Goal: Information Seeking & Learning: Learn about a topic

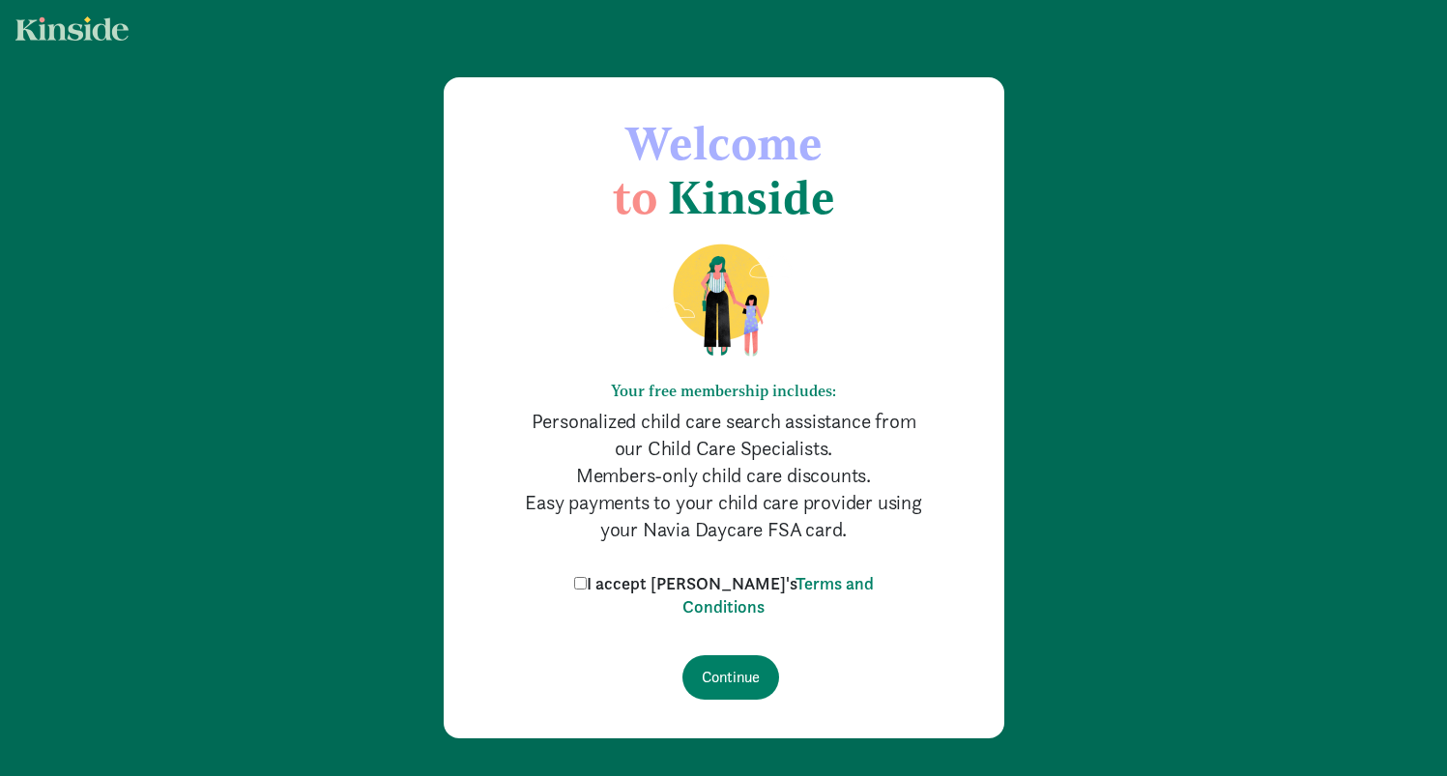
click at [587, 583] on input "I accept Kinside's Terms and Conditions" at bounding box center [580, 583] width 13 height 13
checkbox input "true"
click at [728, 670] on input "Continue" at bounding box center [730, 677] width 97 height 44
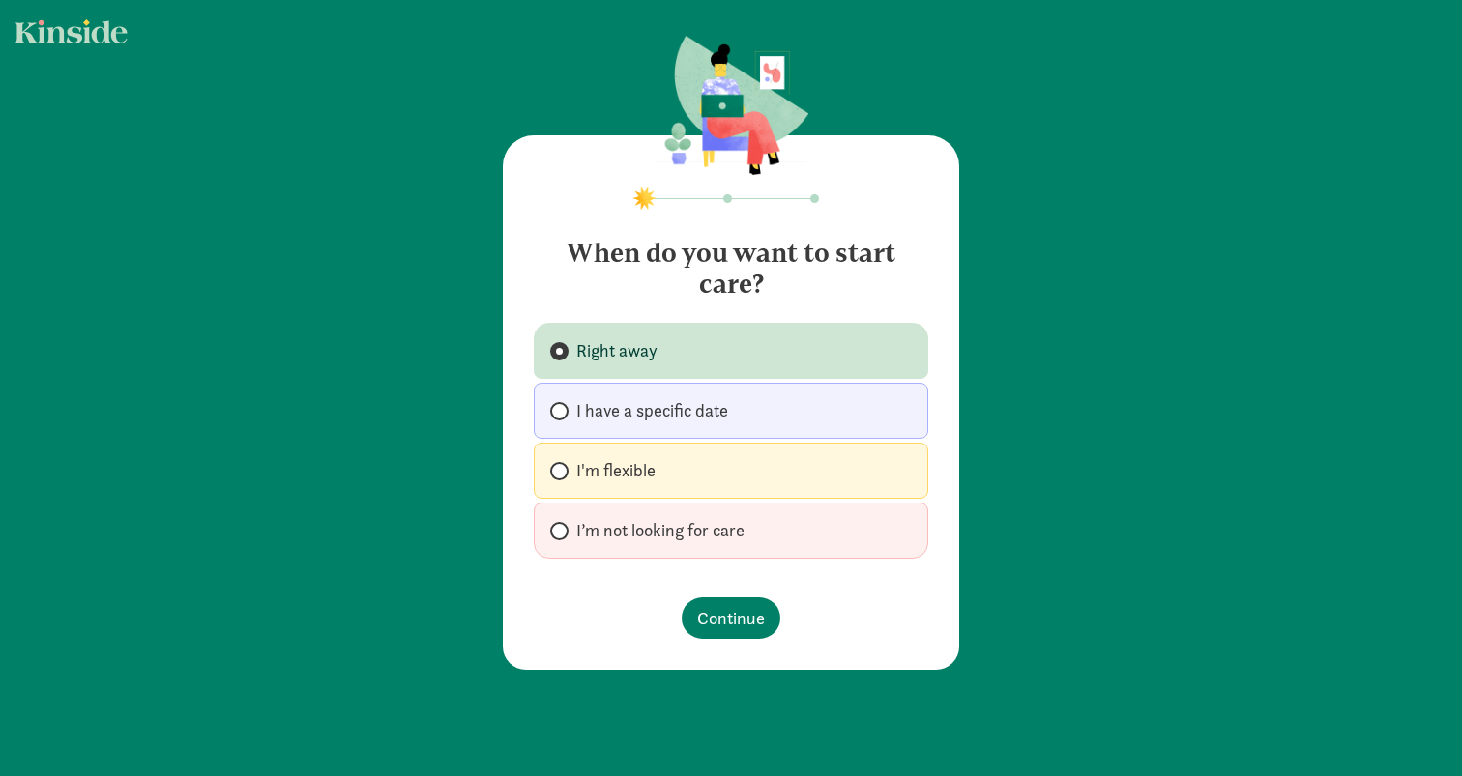
click at [562, 469] on span at bounding box center [559, 471] width 18 height 18
click at [562, 469] on input "I'm flexible" at bounding box center [556, 471] width 13 height 13
radio input "true"
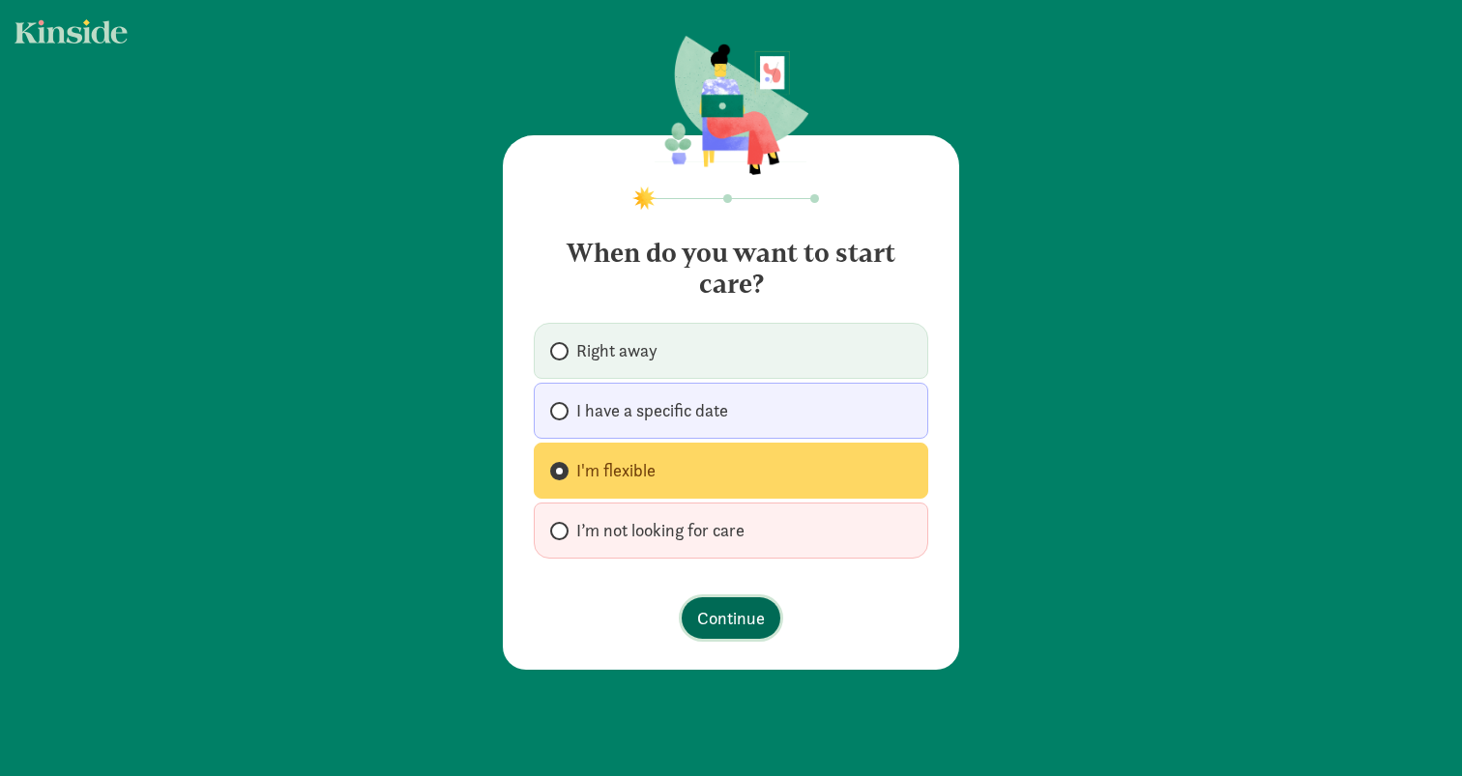
click at [725, 620] on span "Continue" at bounding box center [731, 618] width 68 height 26
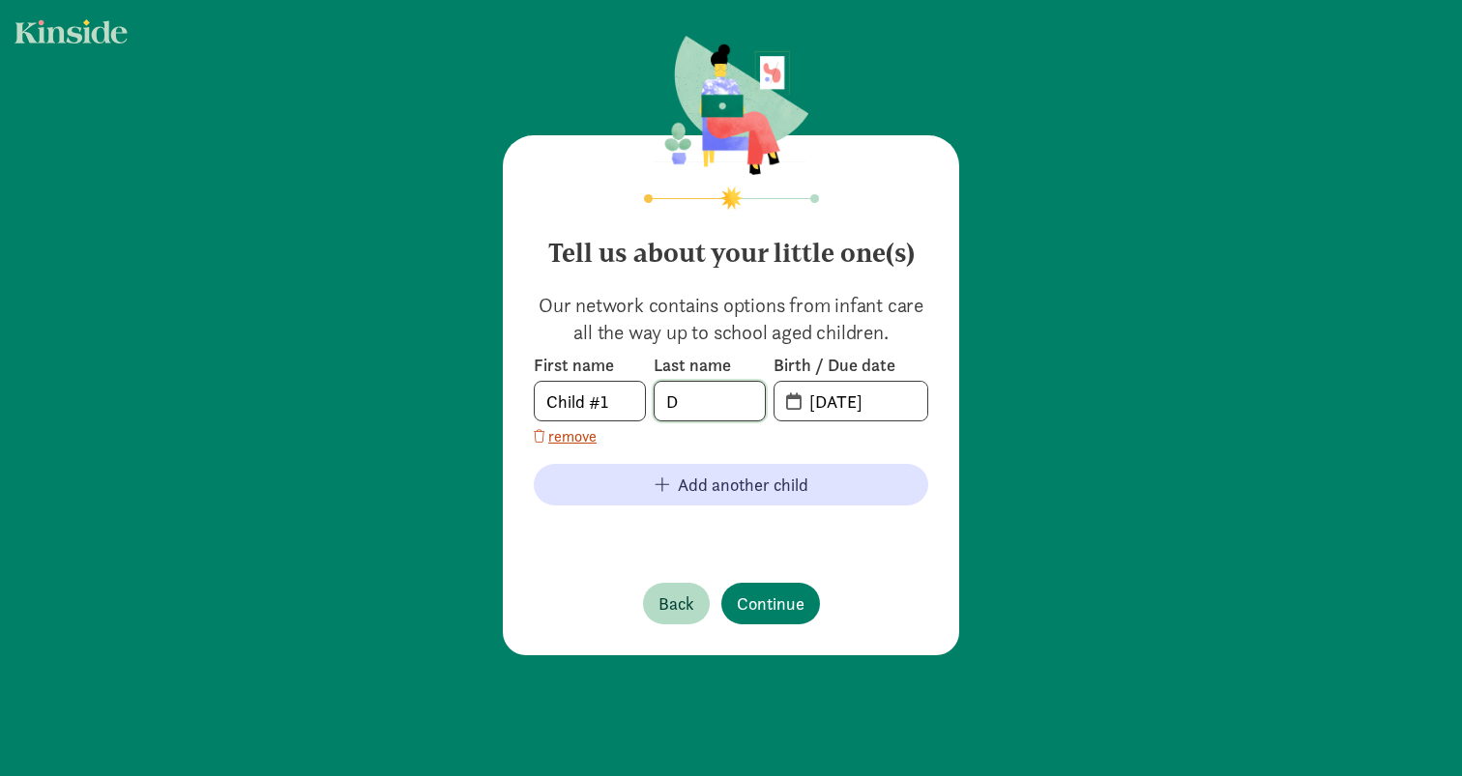
click at [682, 405] on input "D" at bounding box center [709, 401] width 110 height 39
click at [841, 406] on input "09-11-2025" at bounding box center [863, 401] width 130 height 39
drag, startPoint x: 888, startPoint y: 401, endPoint x: 784, endPoint y: 393, distance: 104.7
click at [784, 393] on span "09-11-2025" at bounding box center [850, 401] width 153 height 39
type input "11-25-2024"
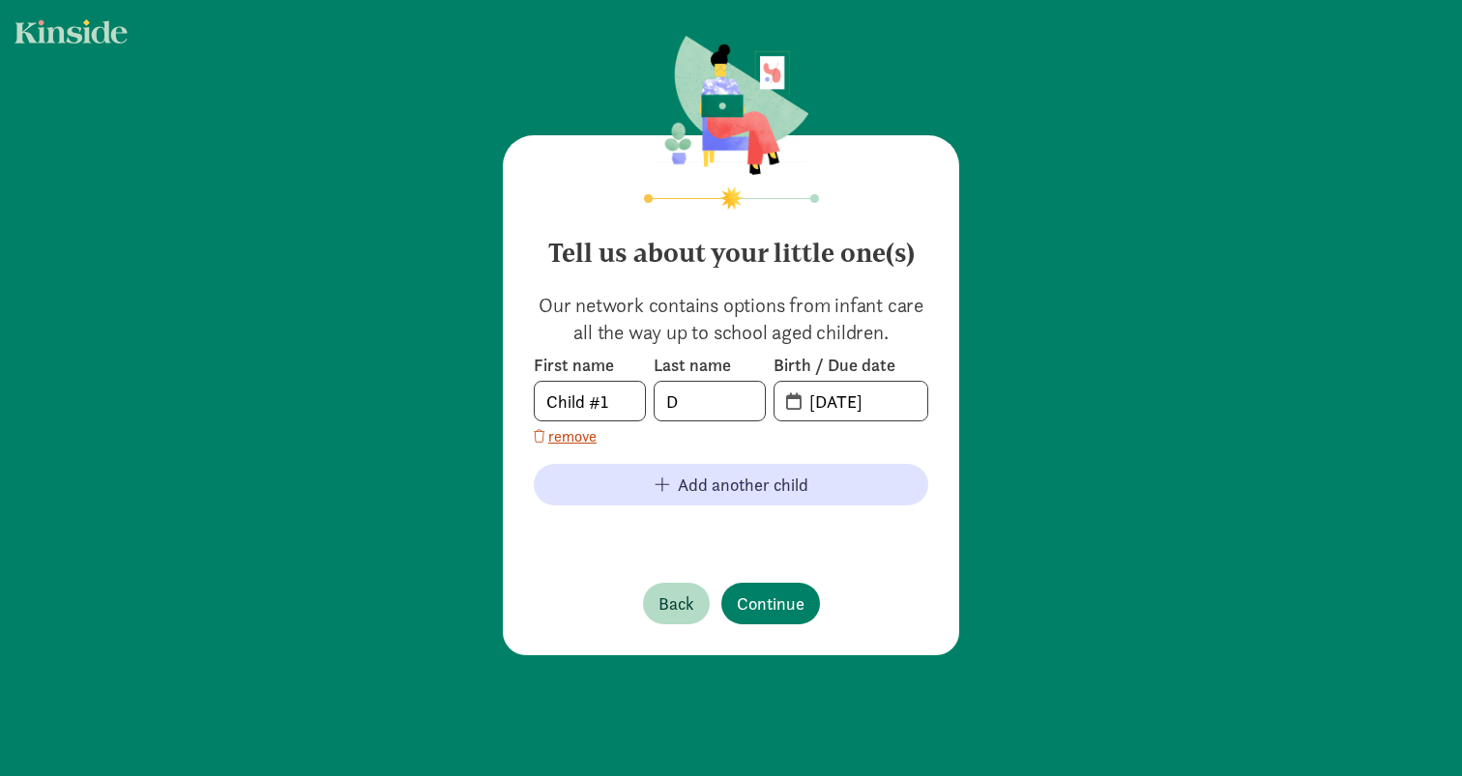
click at [844, 556] on div "Tell us about your little one(s) Our network contains options from infant care …" at bounding box center [731, 395] width 456 height 520
click at [753, 603] on span "Continue" at bounding box center [771, 604] width 68 height 26
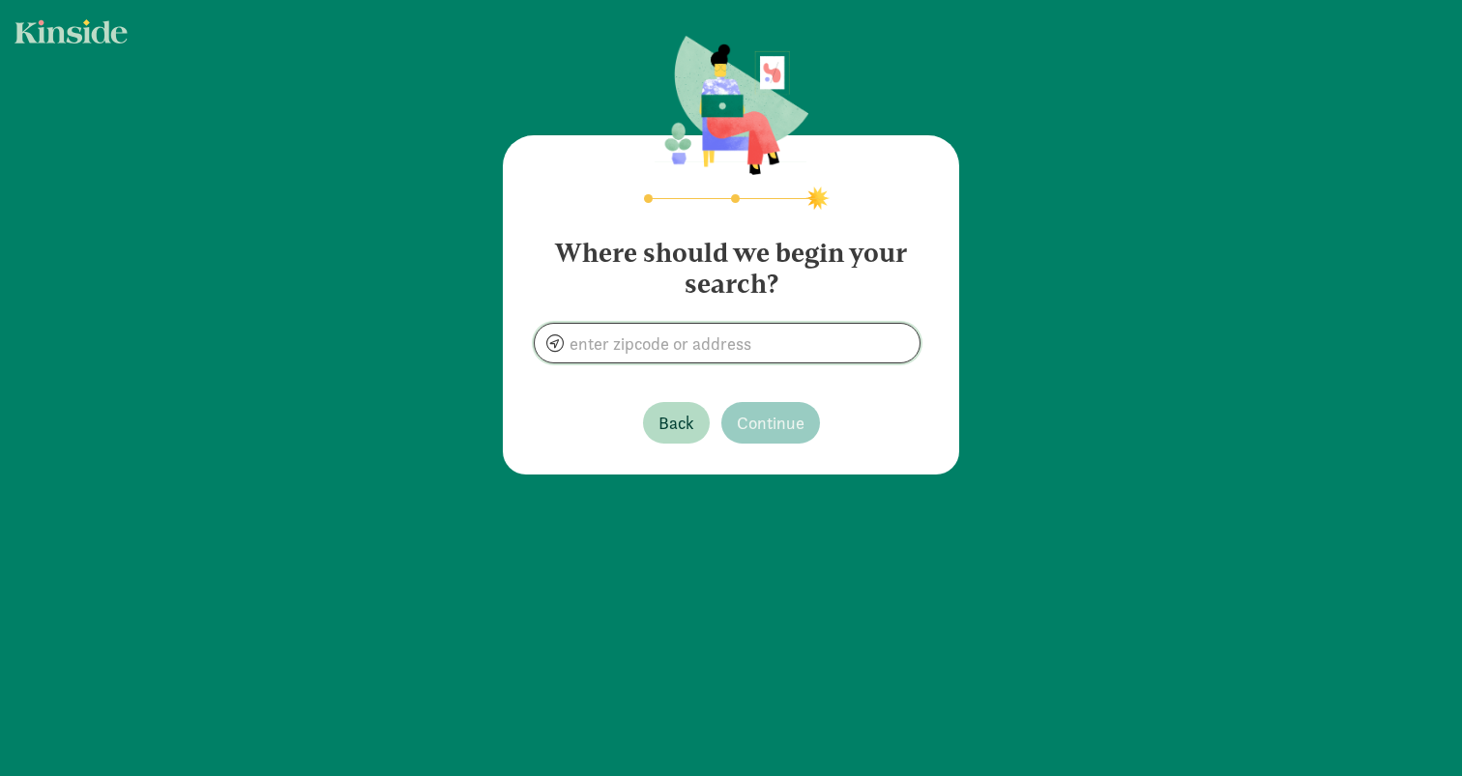
click at [705, 346] on input at bounding box center [727, 343] width 385 height 39
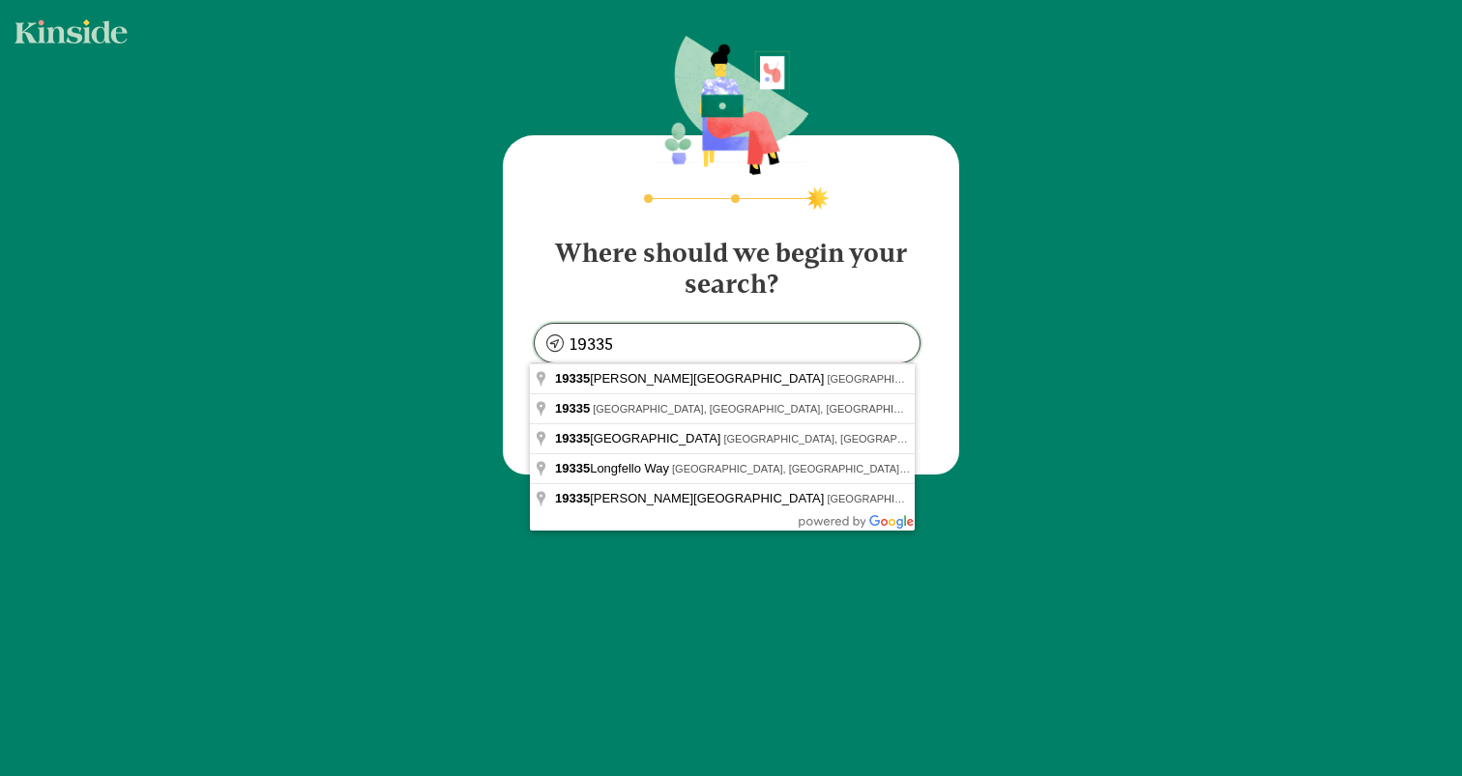
click at [719, 337] on input "19335" at bounding box center [727, 343] width 385 height 39
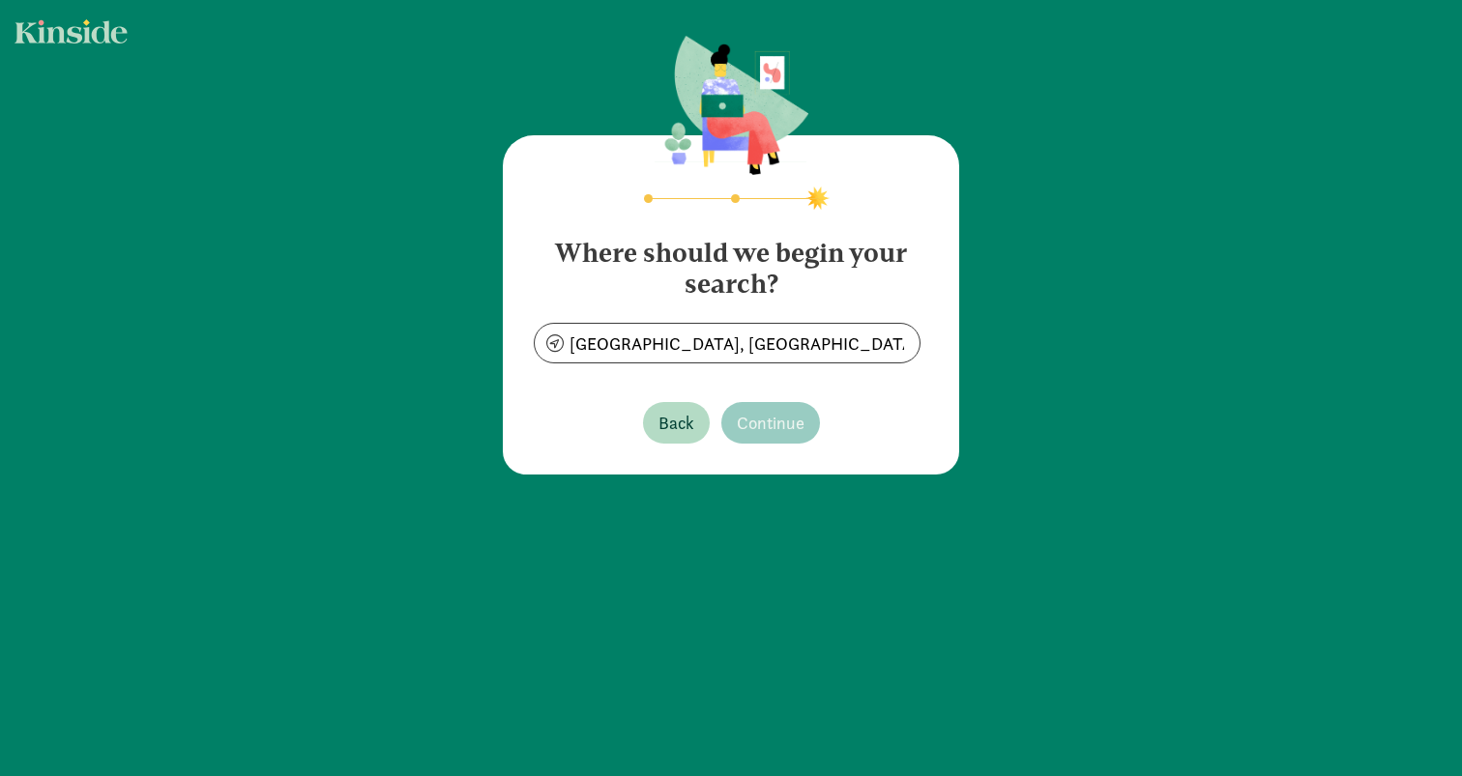
type input "Downingtown, PA 19335, USA"
click at [784, 421] on span "Continue" at bounding box center [771, 423] width 68 height 26
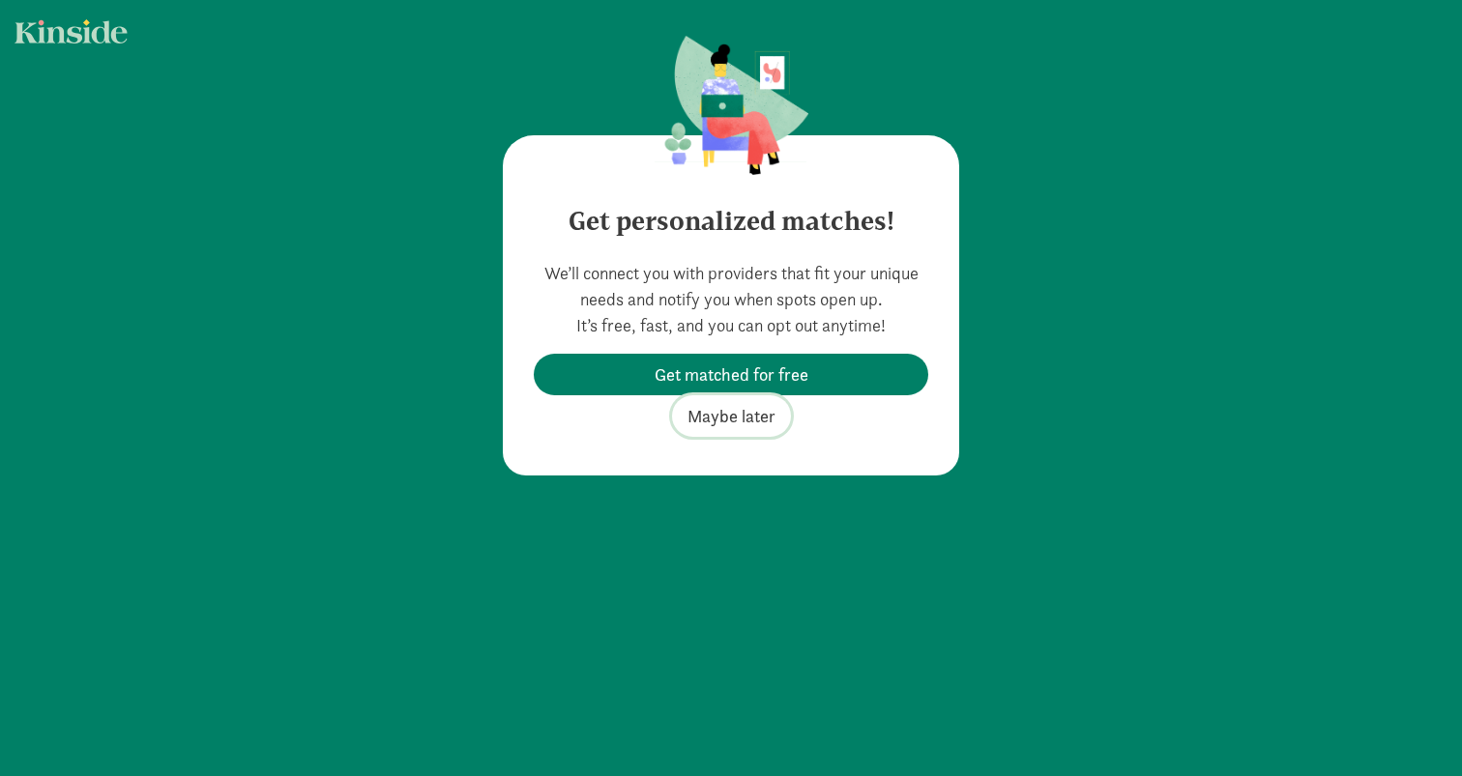
click at [731, 415] on span "Maybe later" at bounding box center [731, 416] width 88 height 26
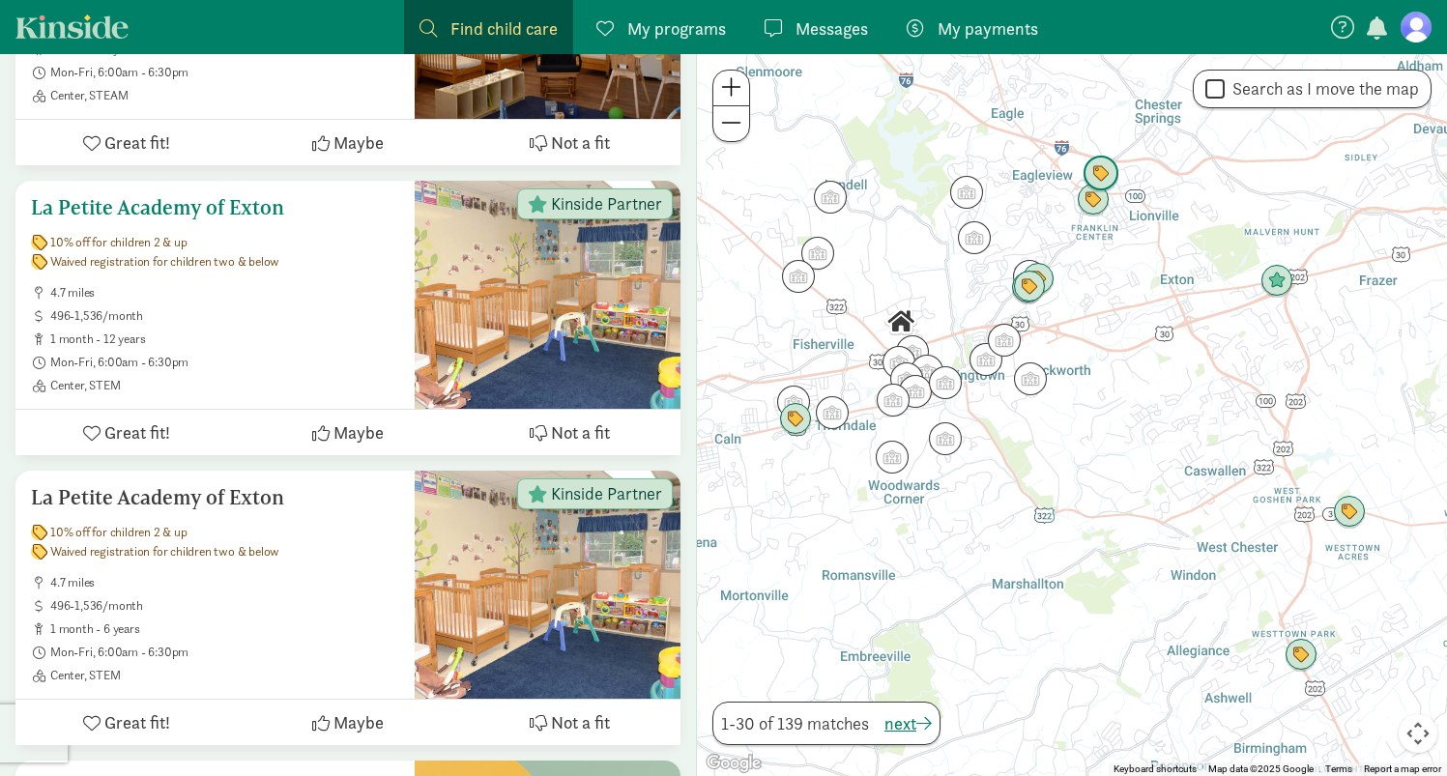
scroll to position [2459, 0]
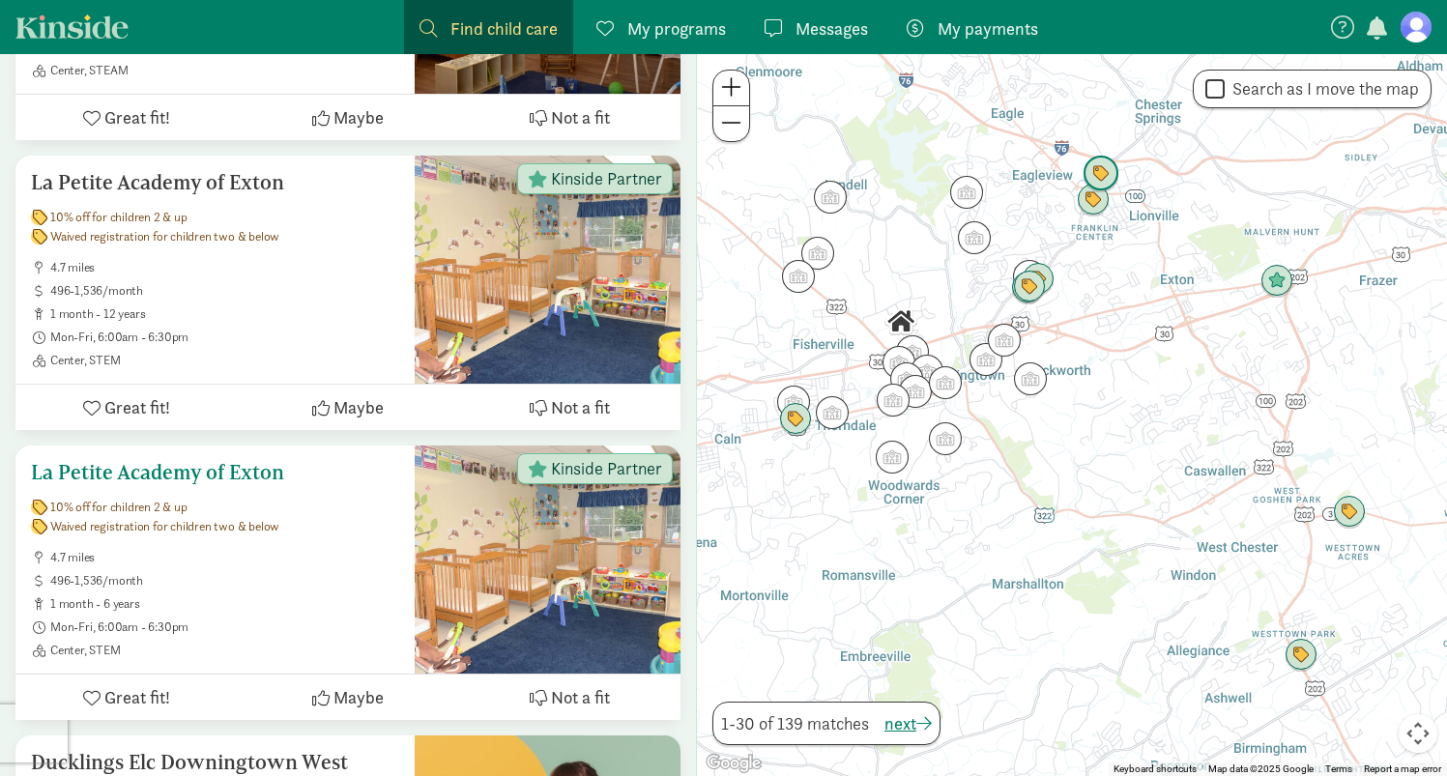
click at [270, 544] on div "La Petite Academy of Exton 10% off for children 2 & up Waived registration for …" at bounding box center [215, 559] width 368 height 197
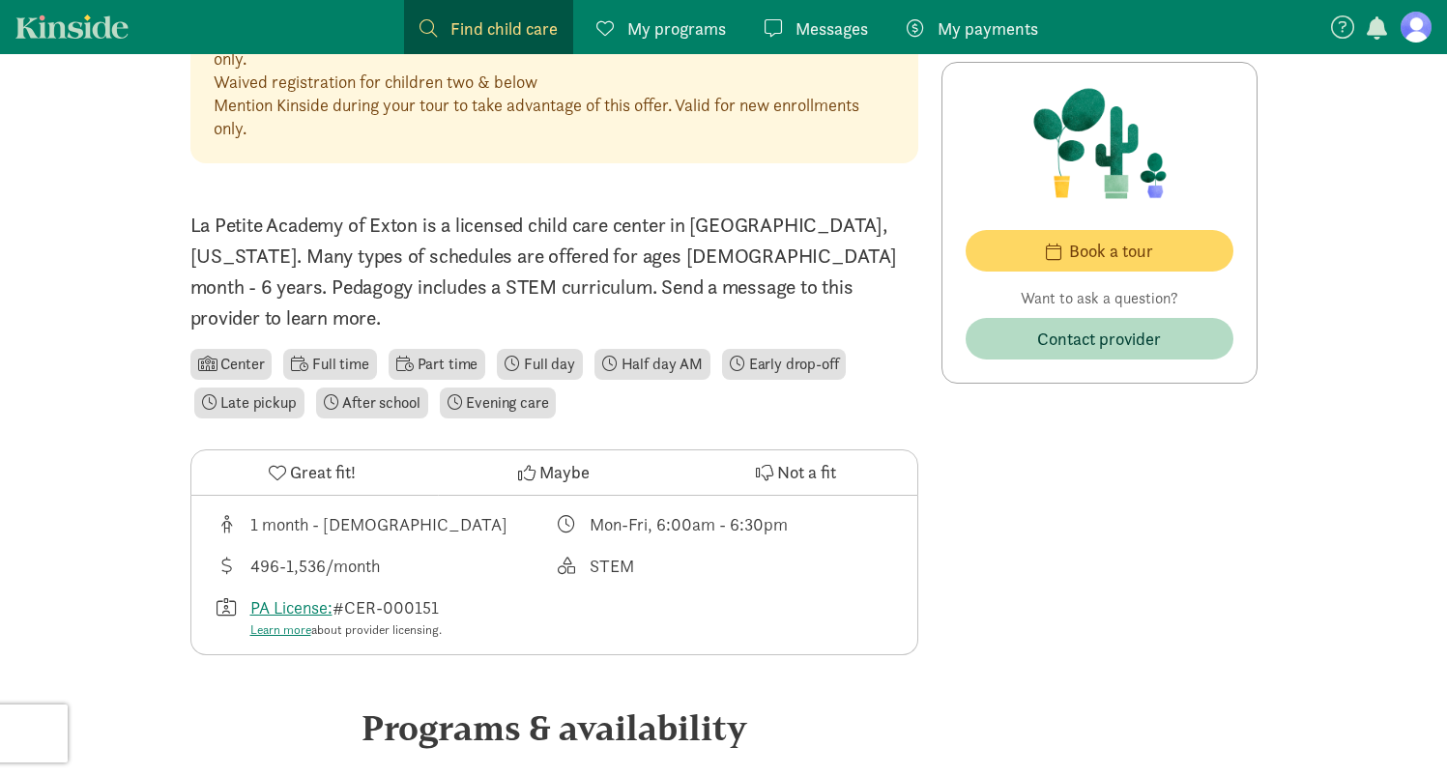
scroll to position [264, 0]
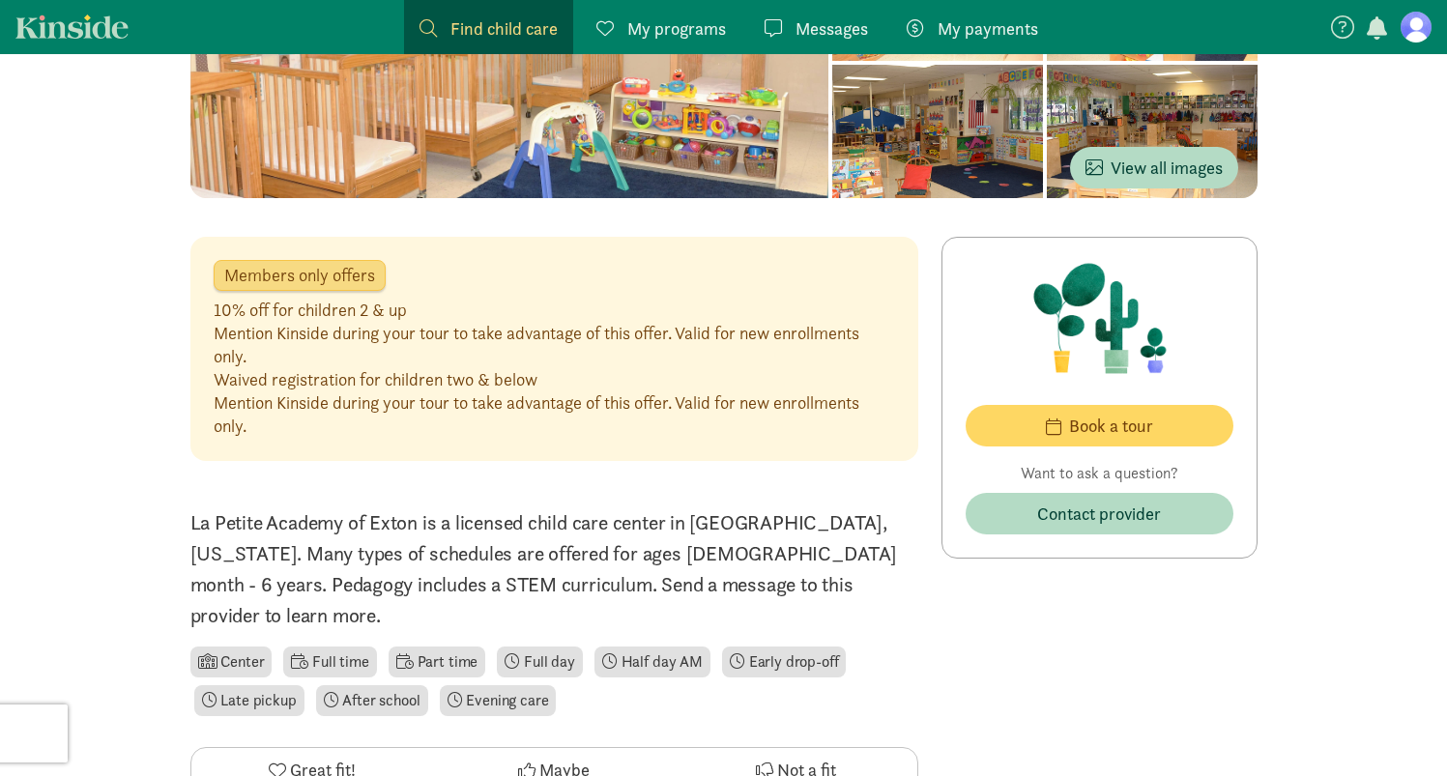
click at [821, 108] on div at bounding box center [509, 62] width 639 height 271
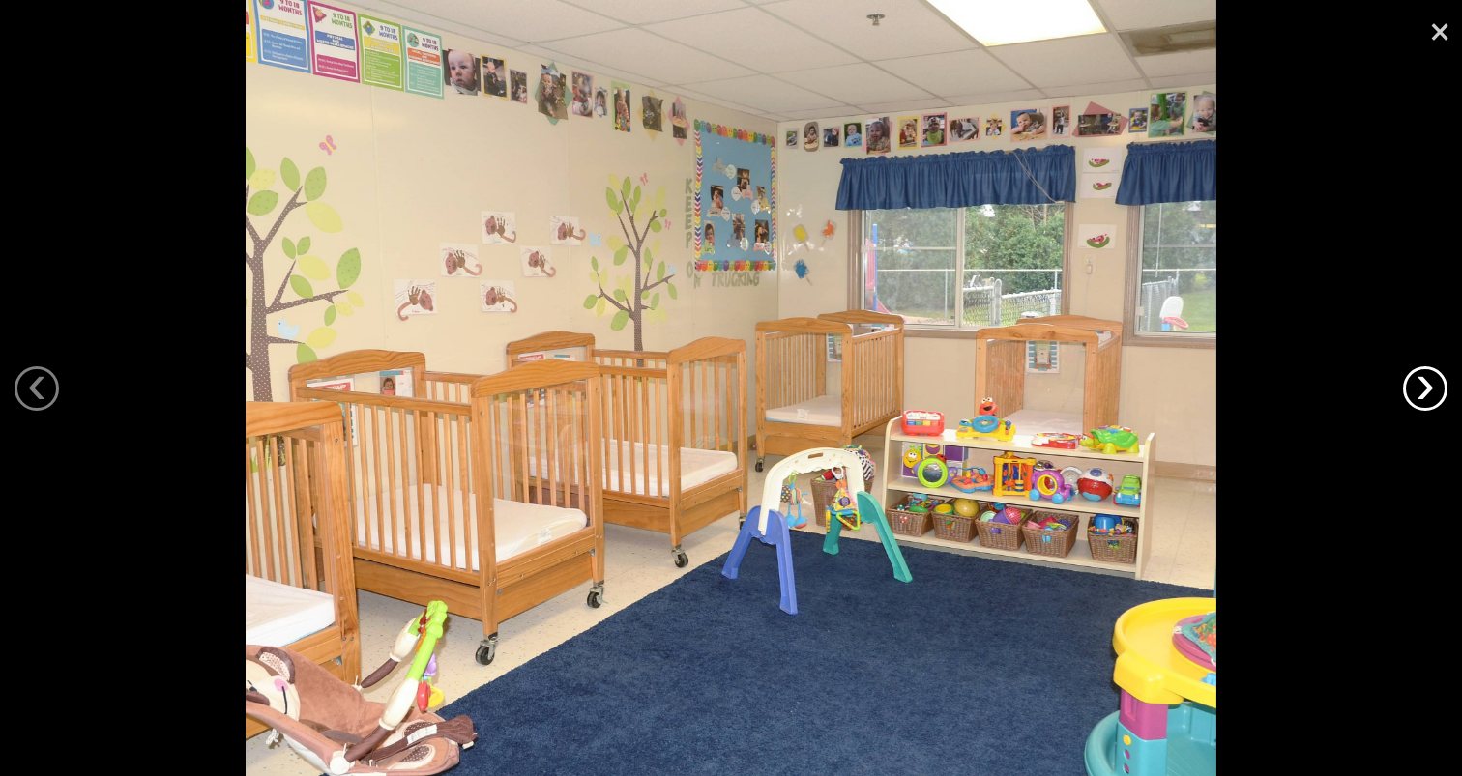
click at [1416, 386] on link "›" at bounding box center [1425, 388] width 44 height 44
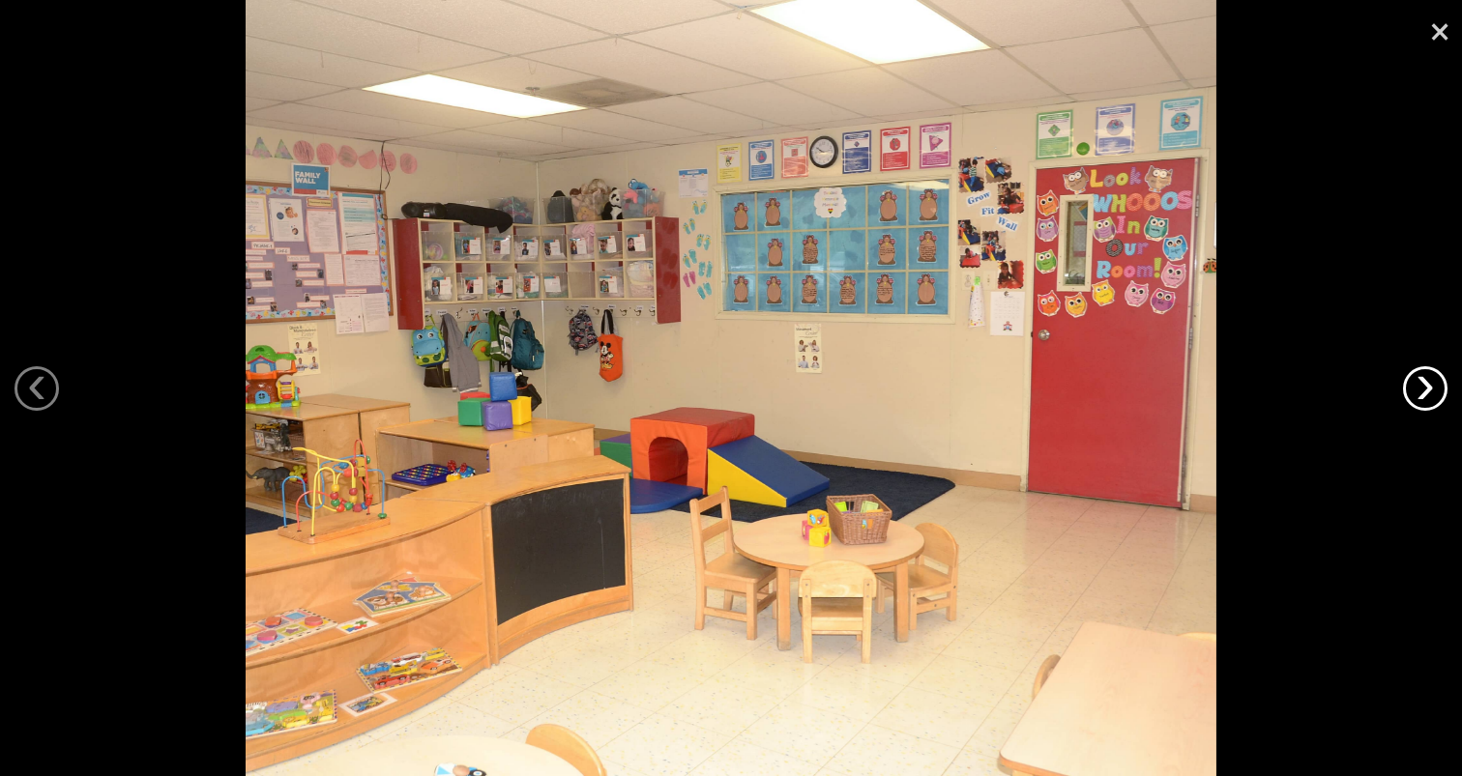
click at [1416, 386] on link "›" at bounding box center [1425, 388] width 44 height 44
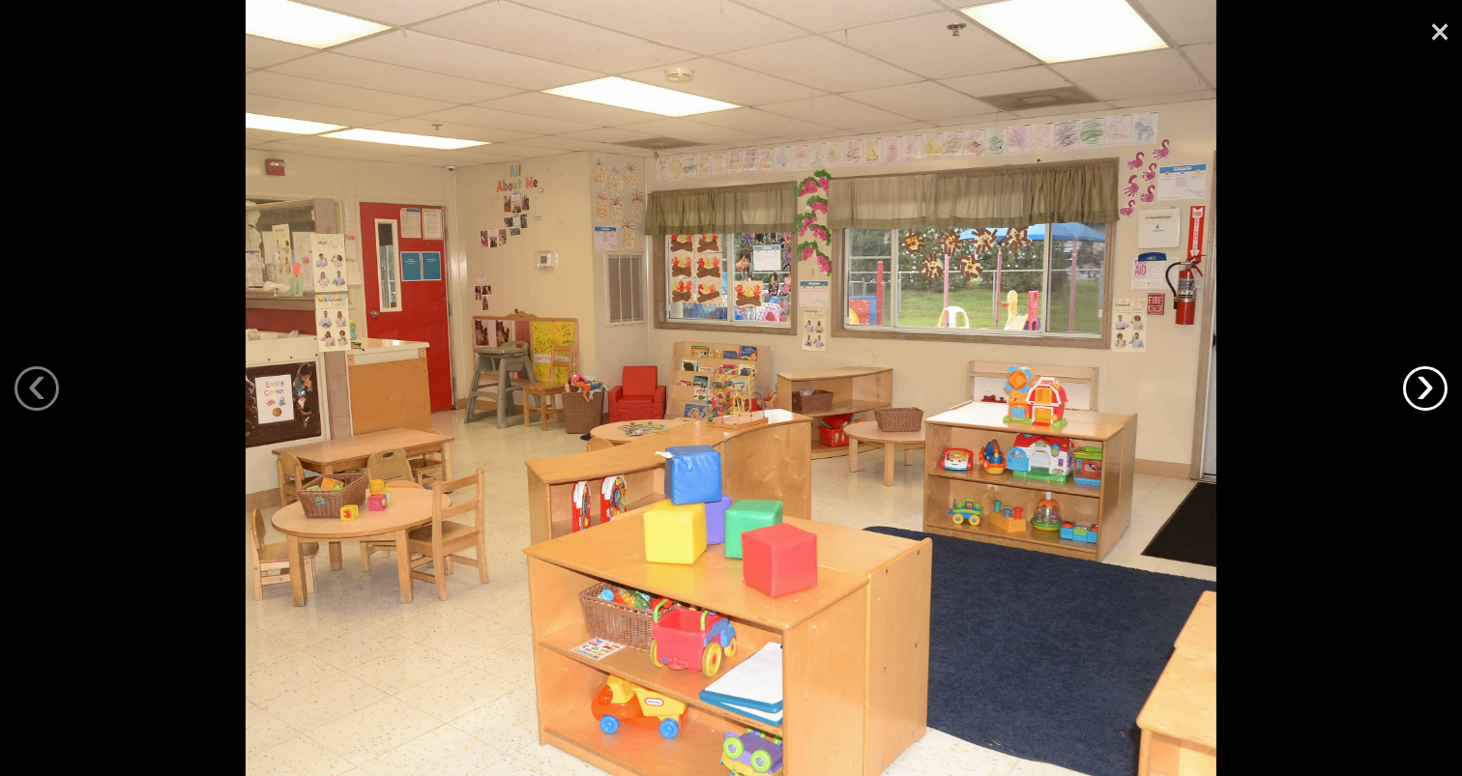
click at [1416, 387] on link "›" at bounding box center [1425, 388] width 44 height 44
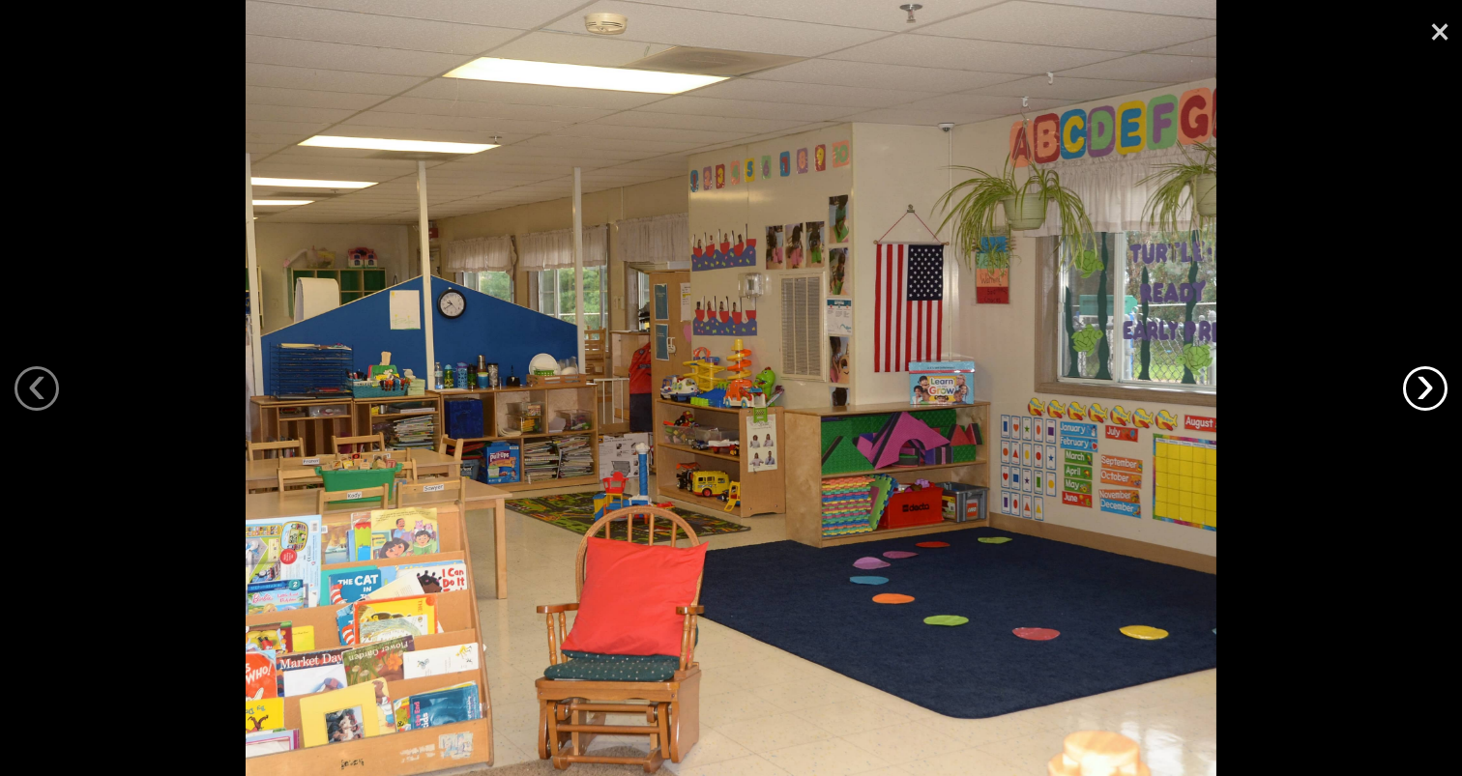
click at [1416, 387] on link "›" at bounding box center [1425, 388] width 44 height 44
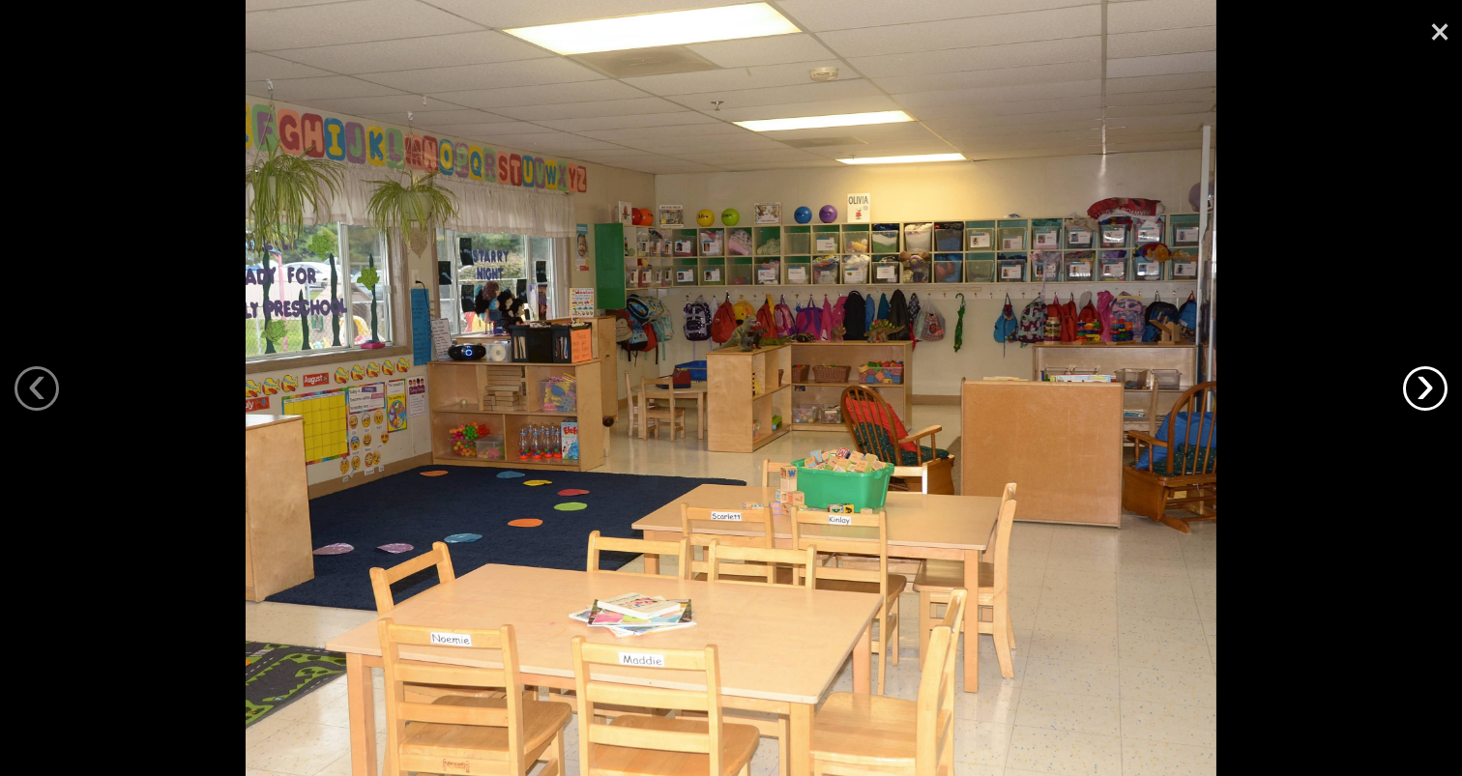
click at [1416, 387] on link "›" at bounding box center [1425, 388] width 44 height 44
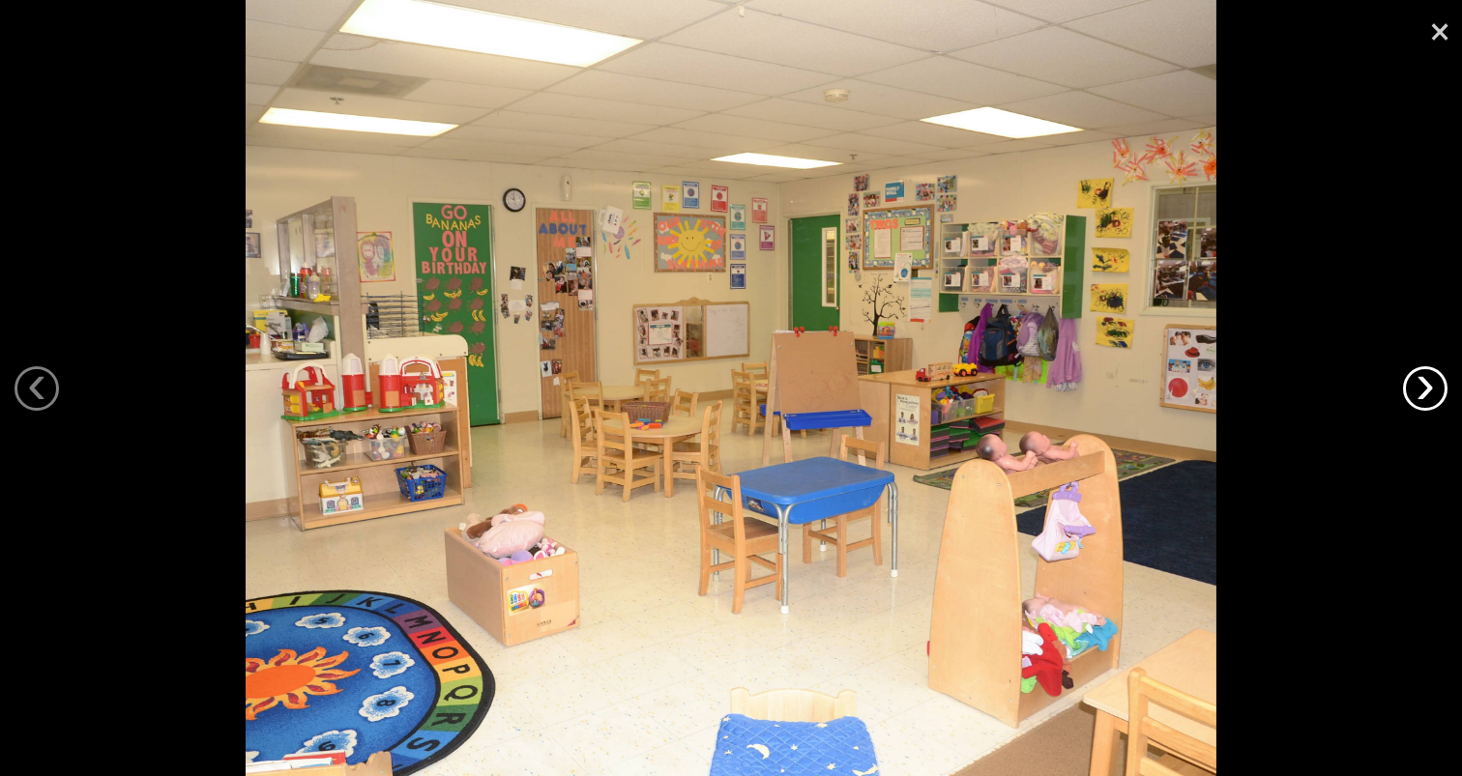
click at [1416, 387] on link "›" at bounding box center [1425, 388] width 44 height 44
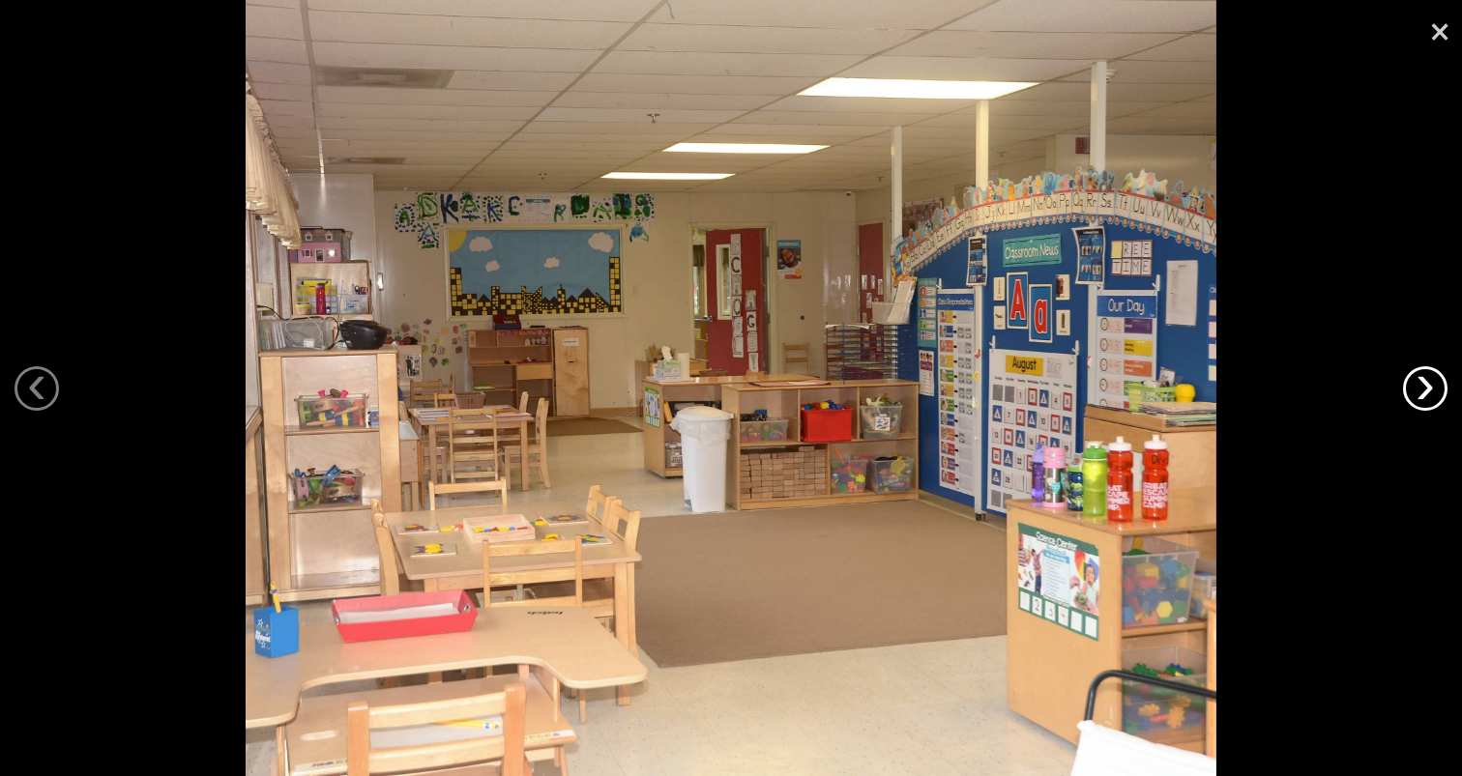
click at [1416, 387] on link "›" at bounding box center [1425, 388] width 44 height 44
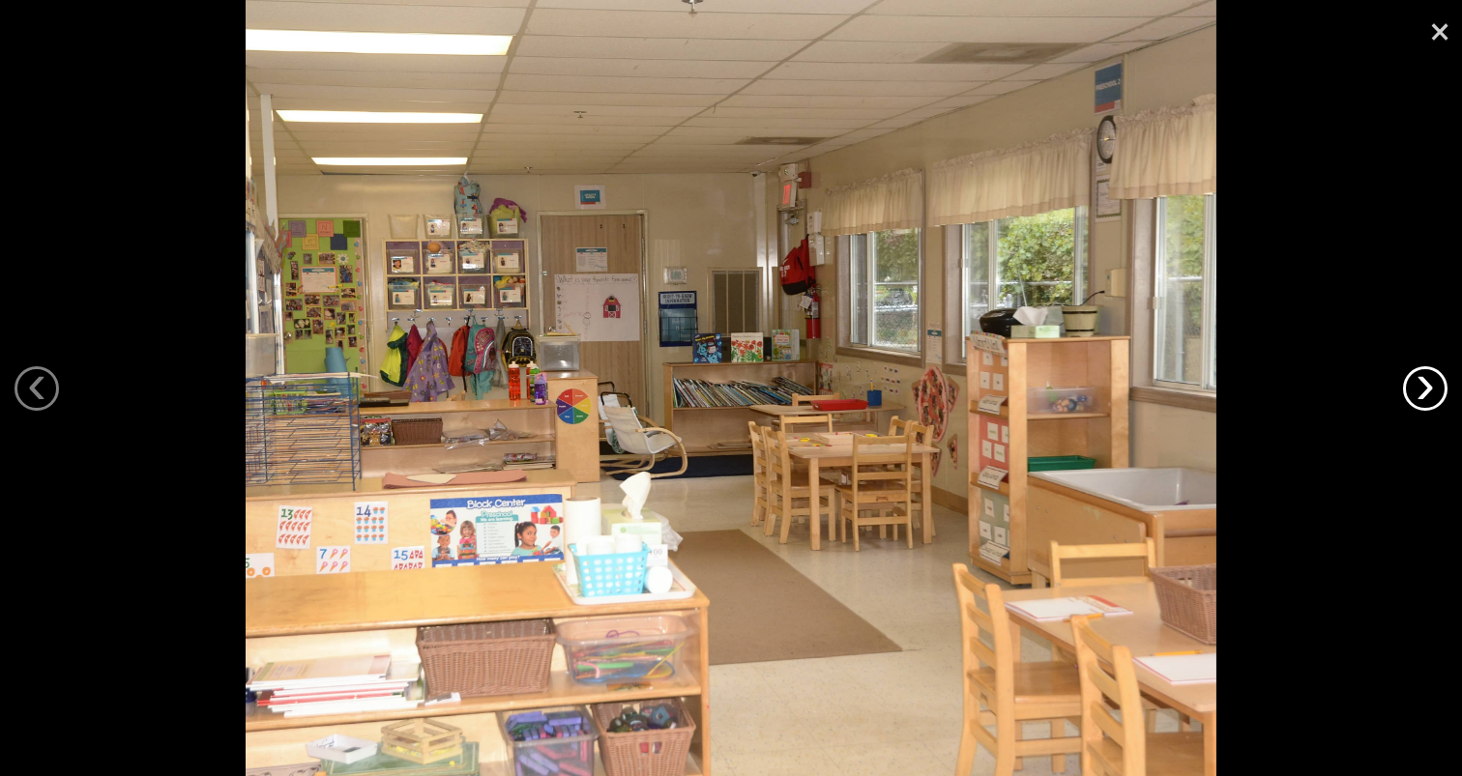
click at [1416, 387] on link "›" at bounding box center [1425, 388] width 44 height 44
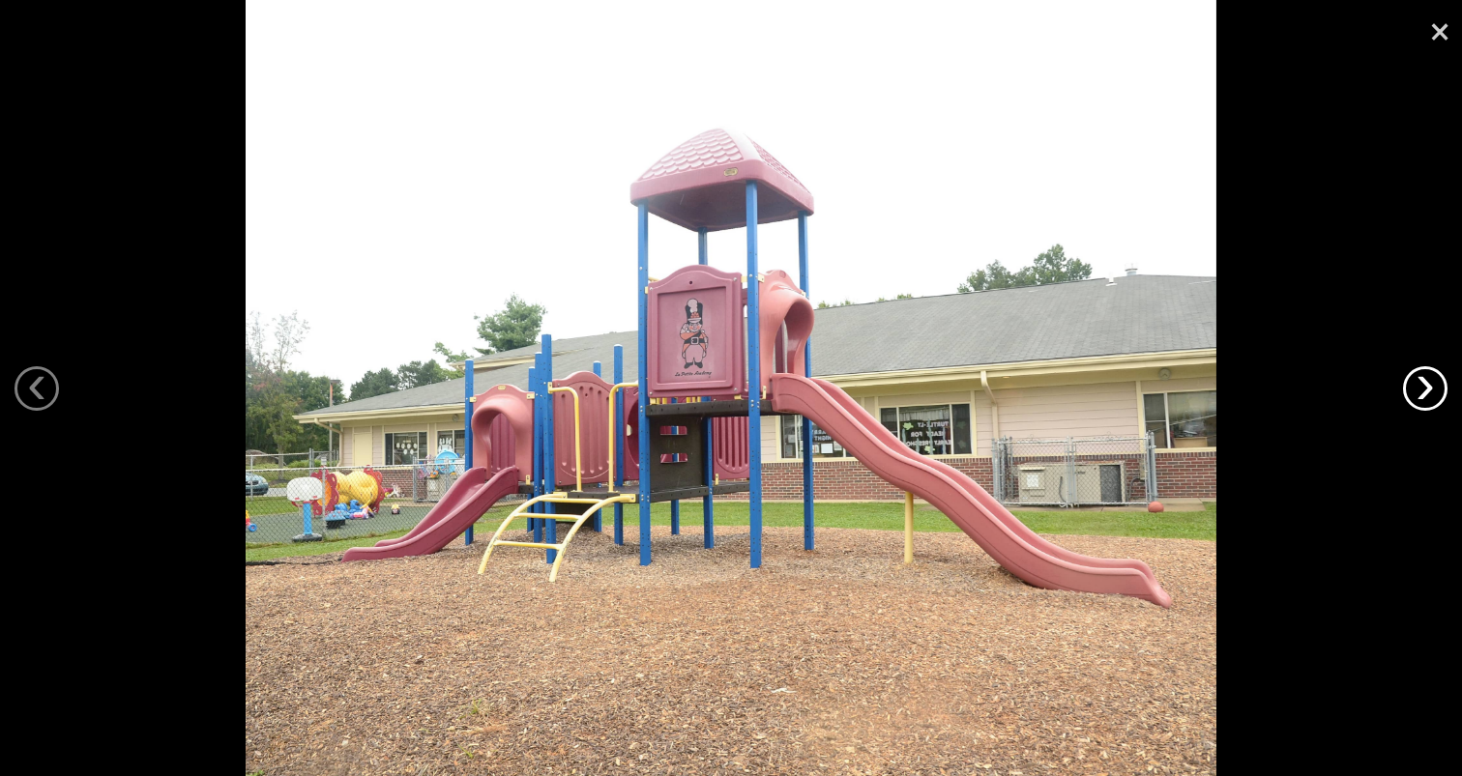
click at [1408, 382] on link "›" at bounding box center [1425, 388] width 44 height 44
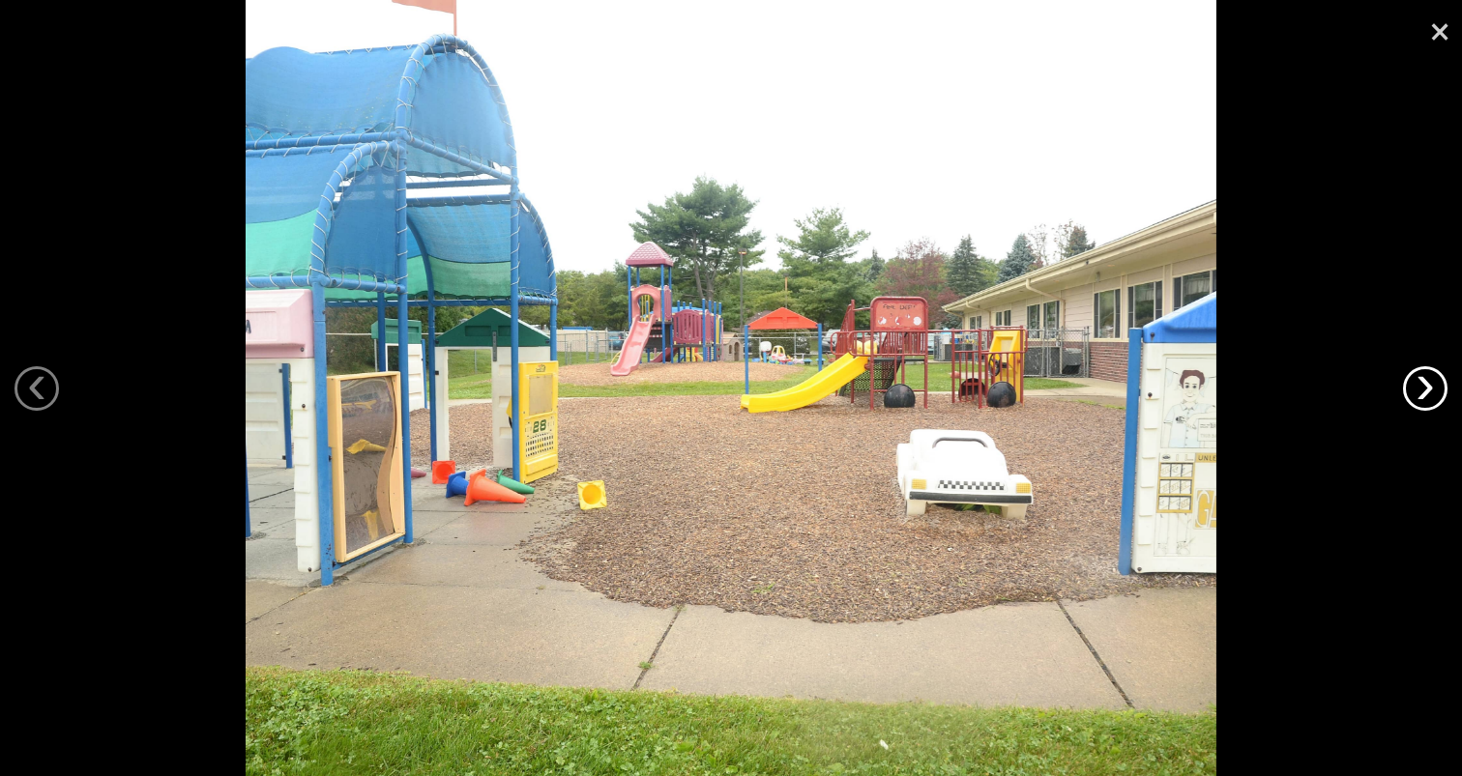
click at [1408, 381] on link "›" at bounding box center [1425, 388] width 44 height 44
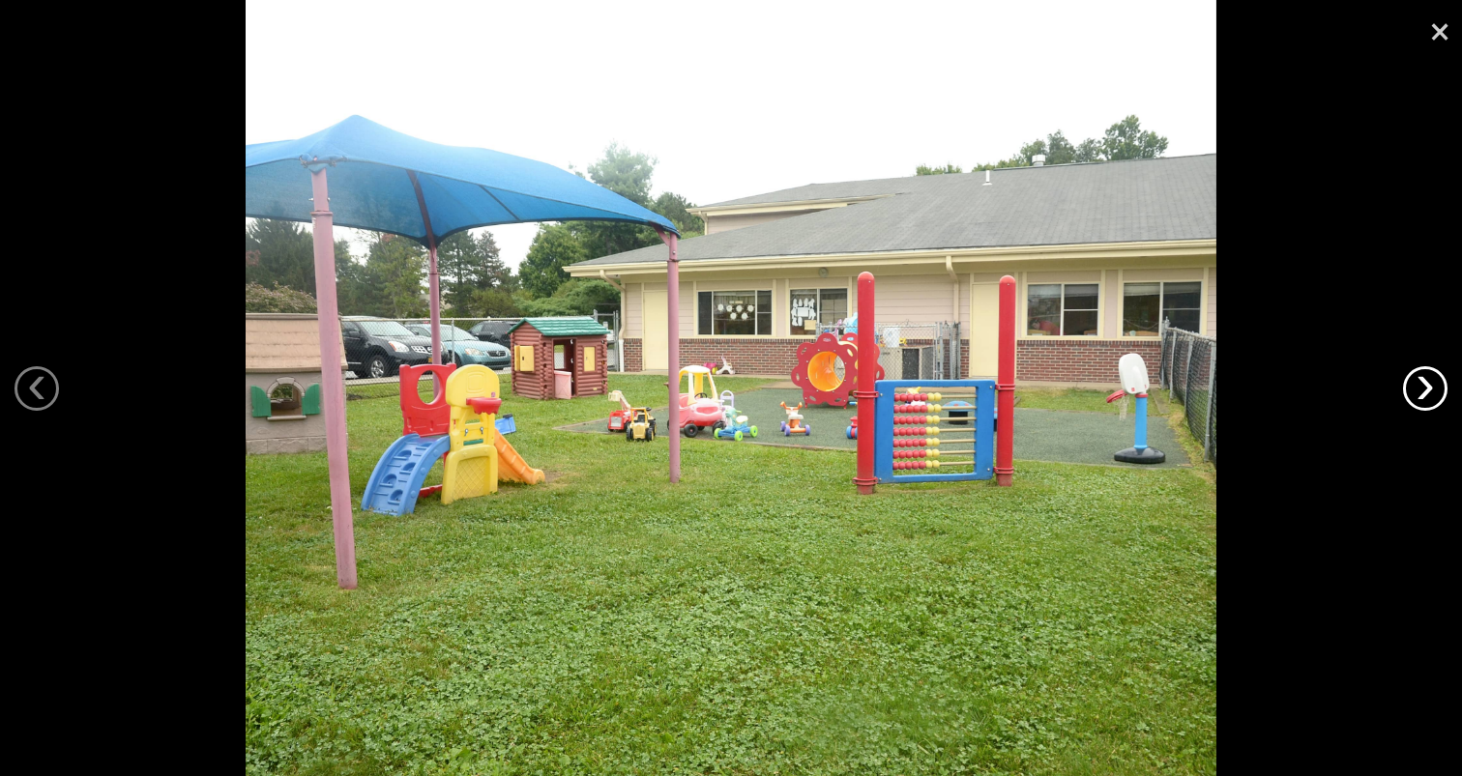
click at [1408, 381] on link "›" at bounding box center [1425, 388] width 44 height 44
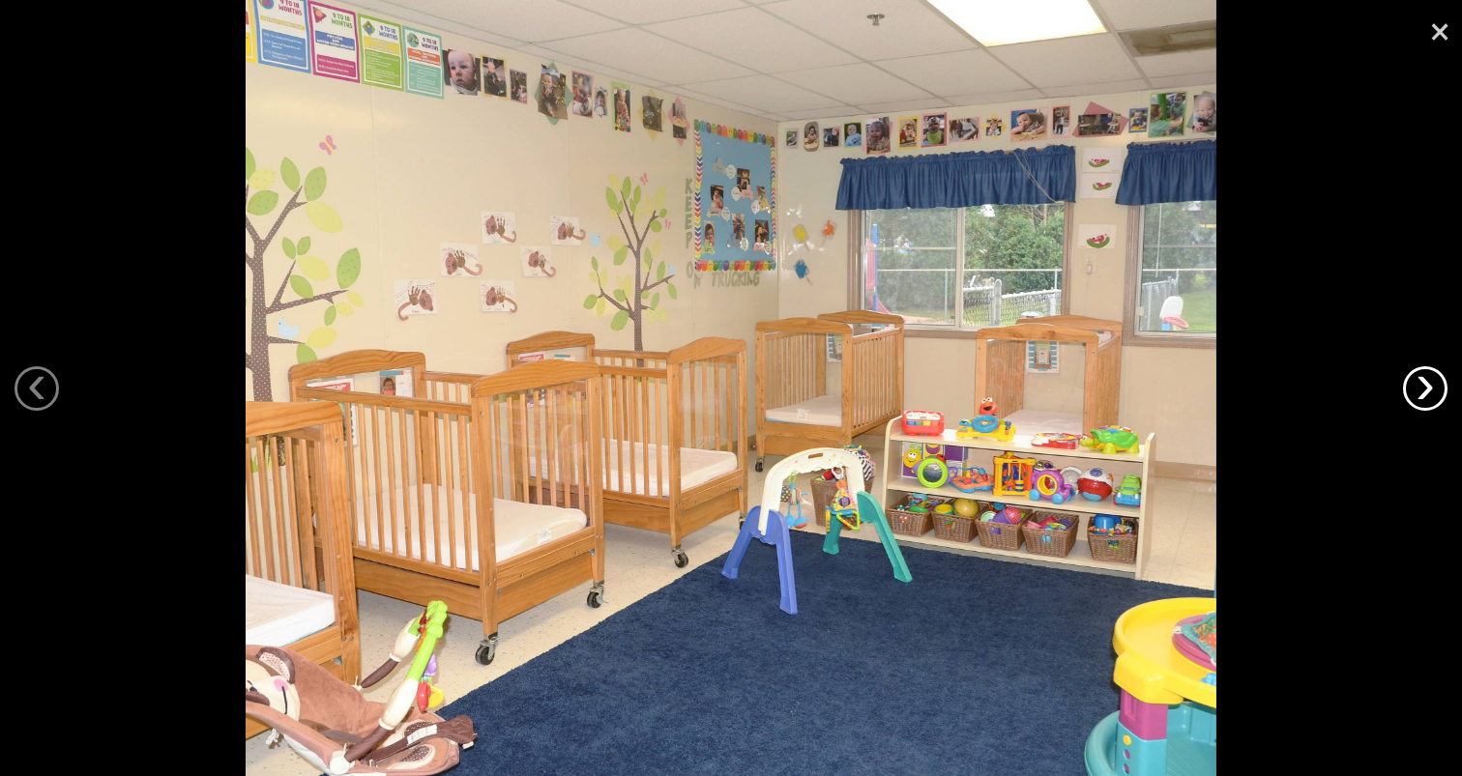
click at [1408, 381] on link "›" at bounding box center [1425, 388] width 44 height 44
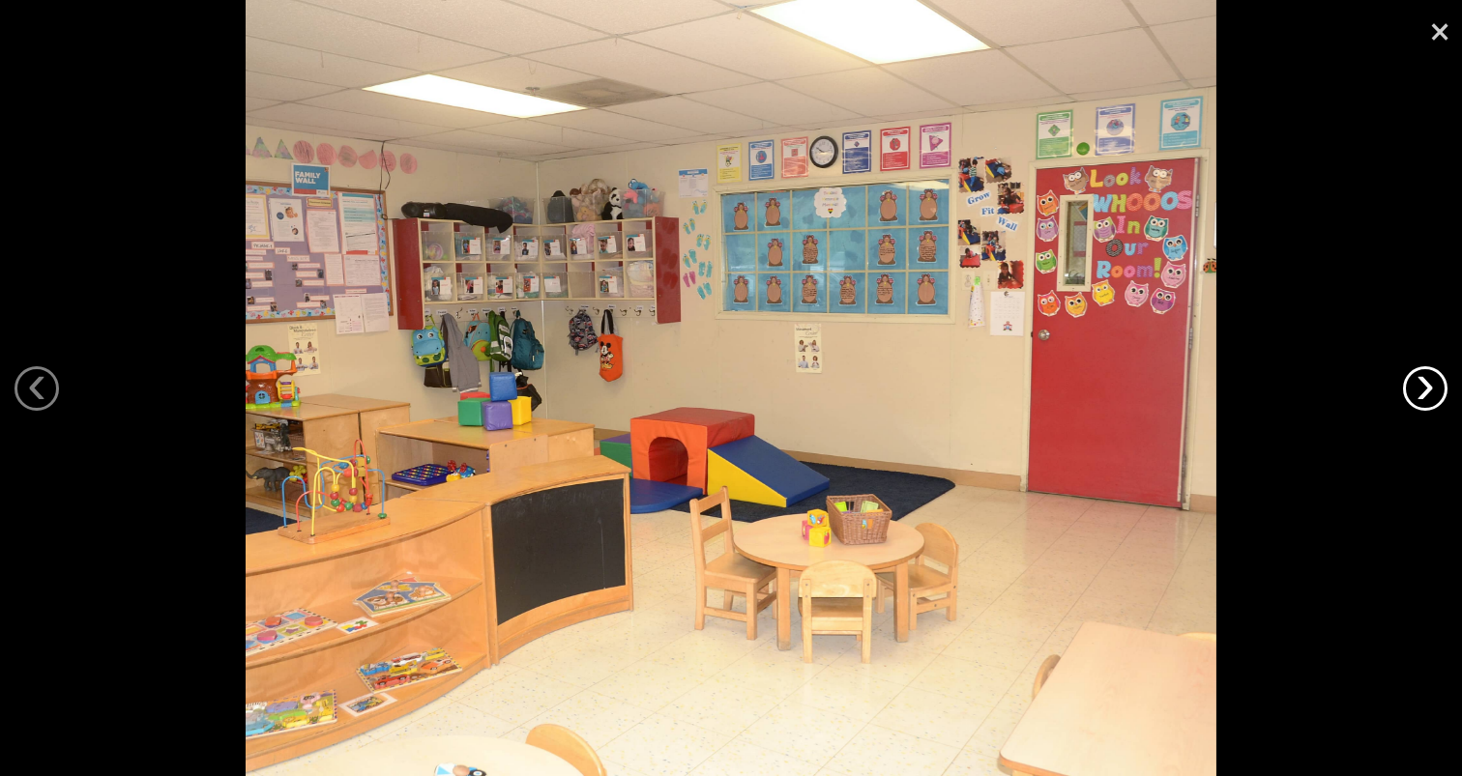
click at [1408, 381] on link "›" at bounding box center [1425, 388] width 44 height 44
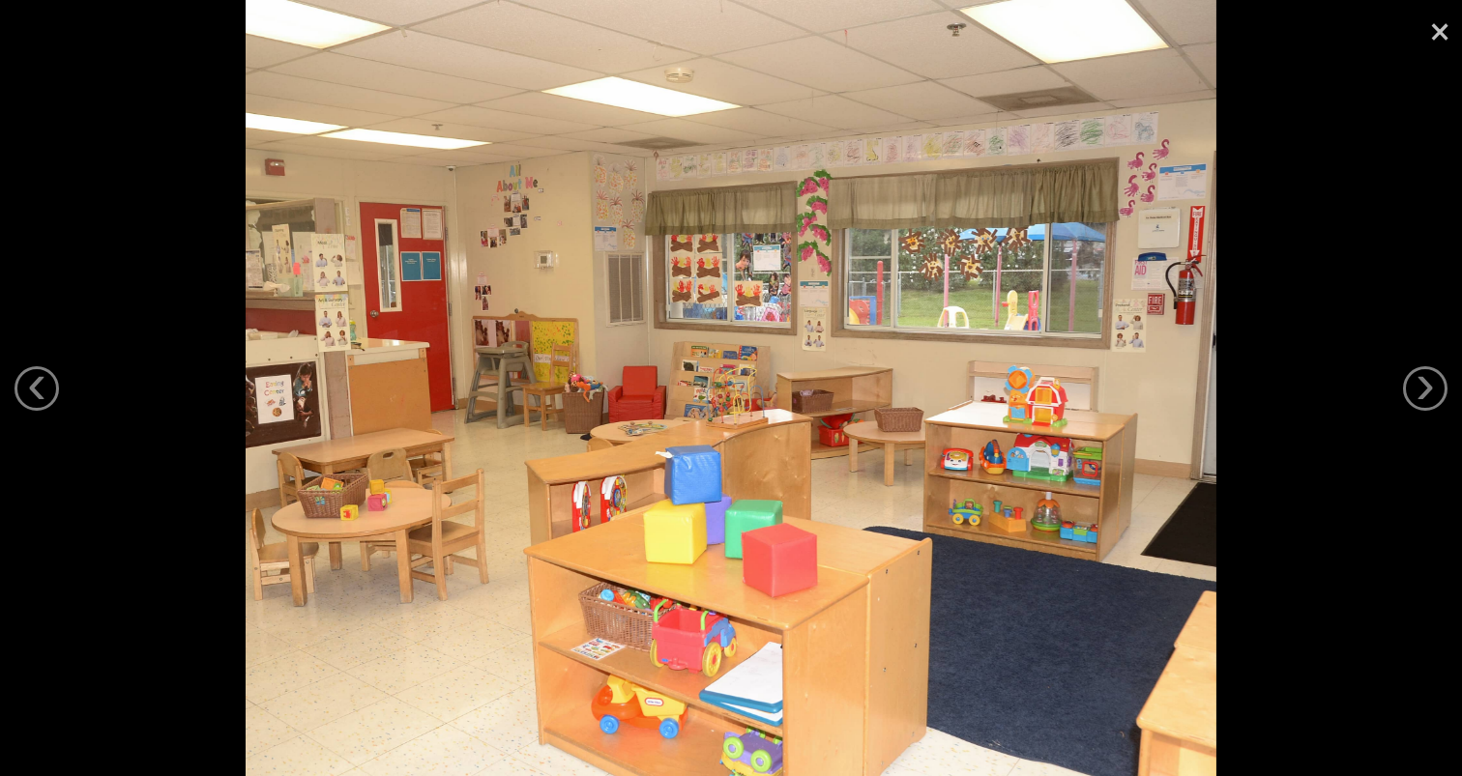
click at [1438, 28] on link "×" at bounding box center [1439, 29] width 44 height 58
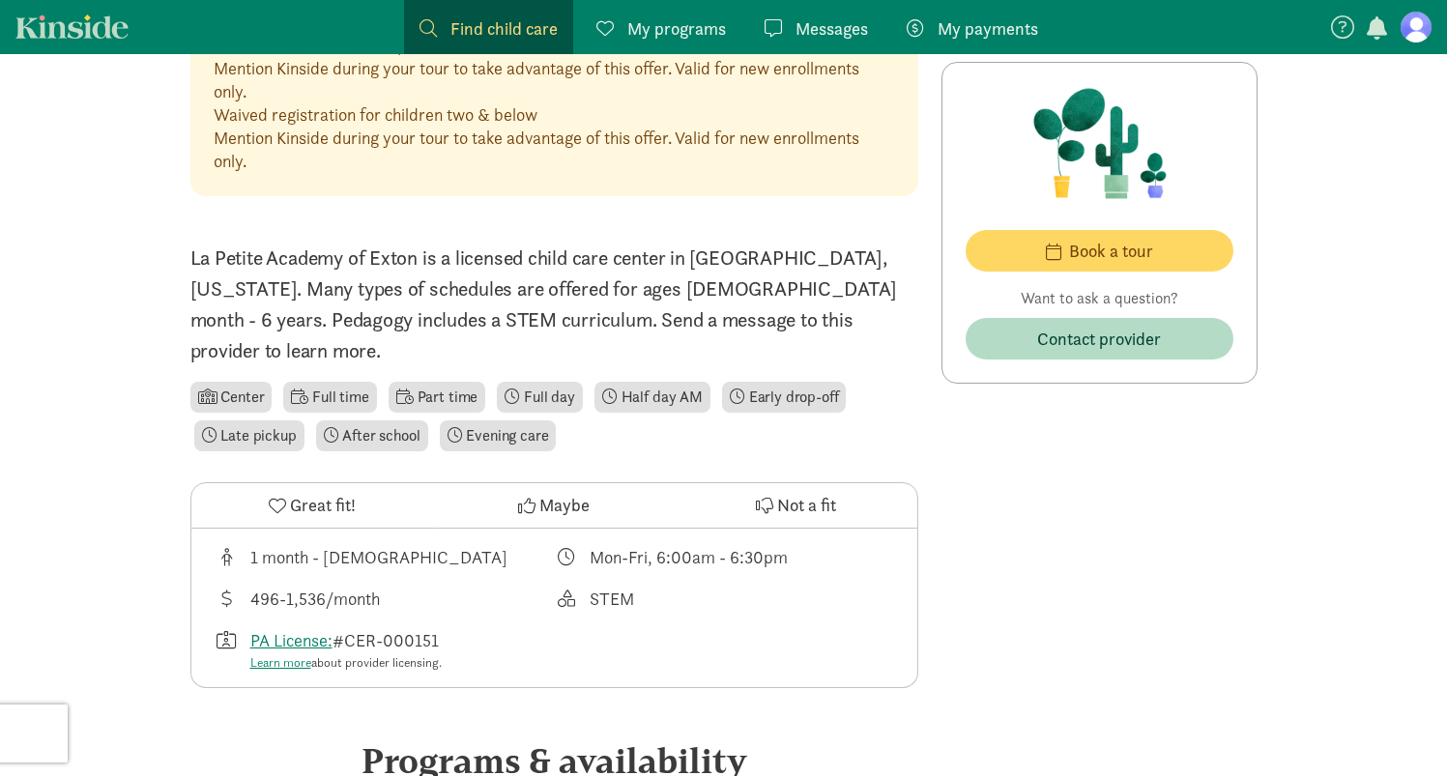
scroll to position [505, 0]
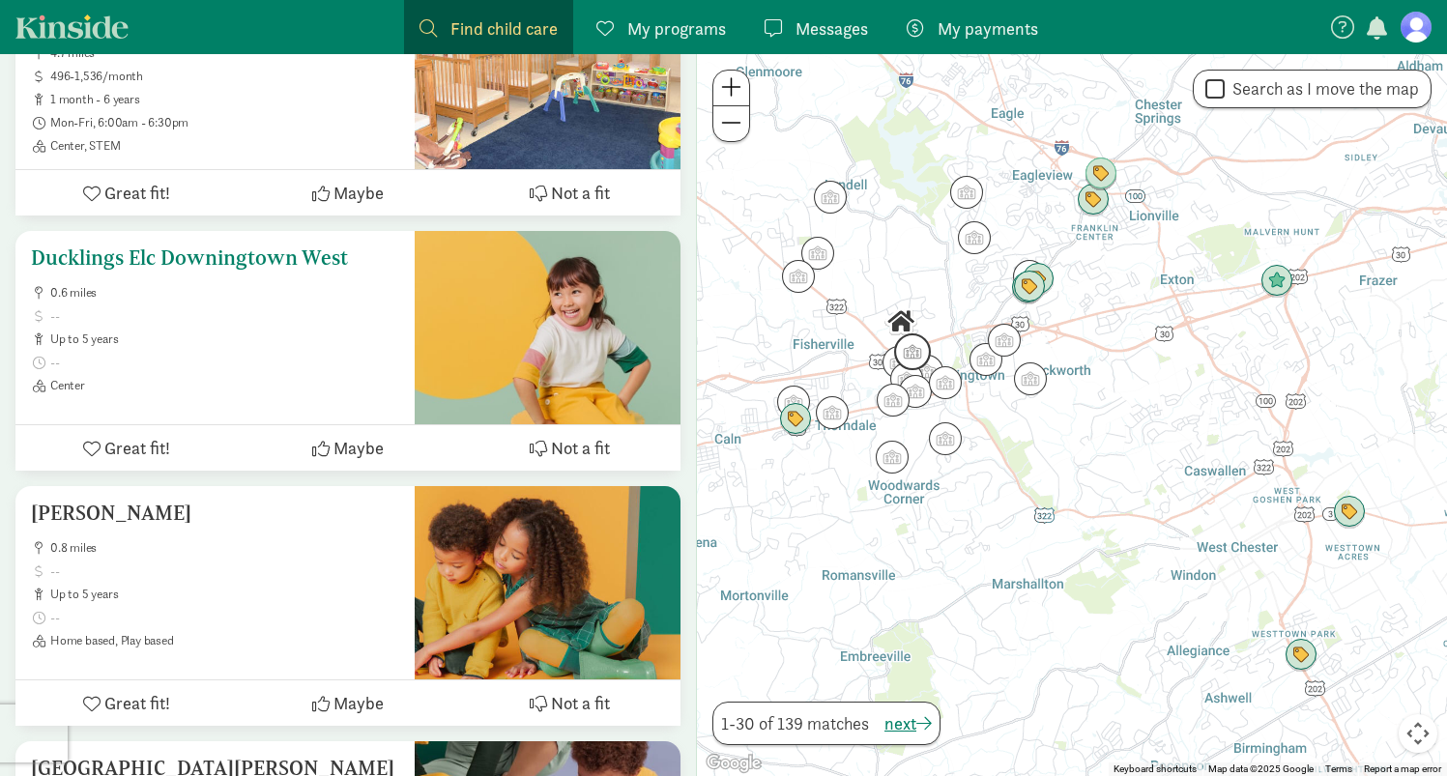
scroll to position [3064, 0]
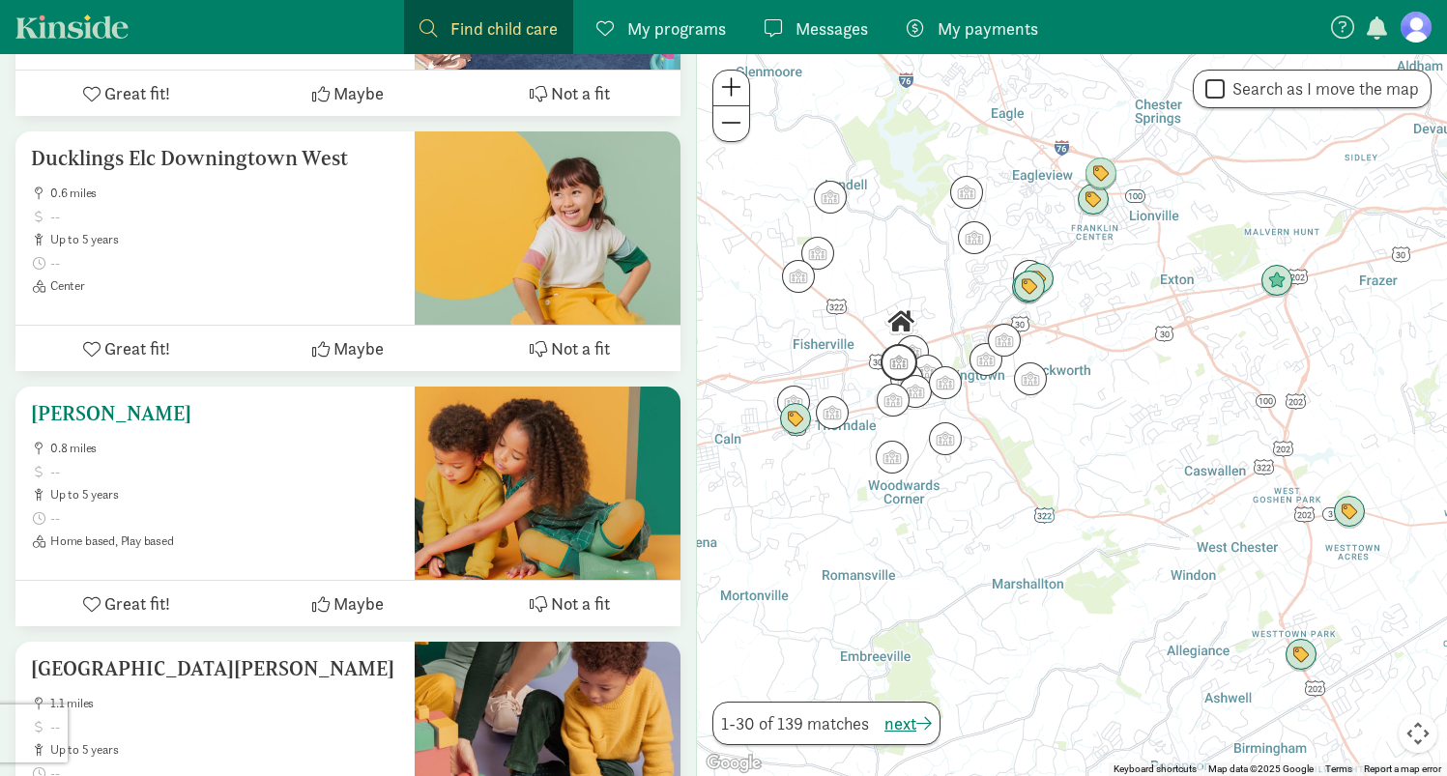
click at [454, 486] on div at bounding box center [548, 483] width 266 height 193
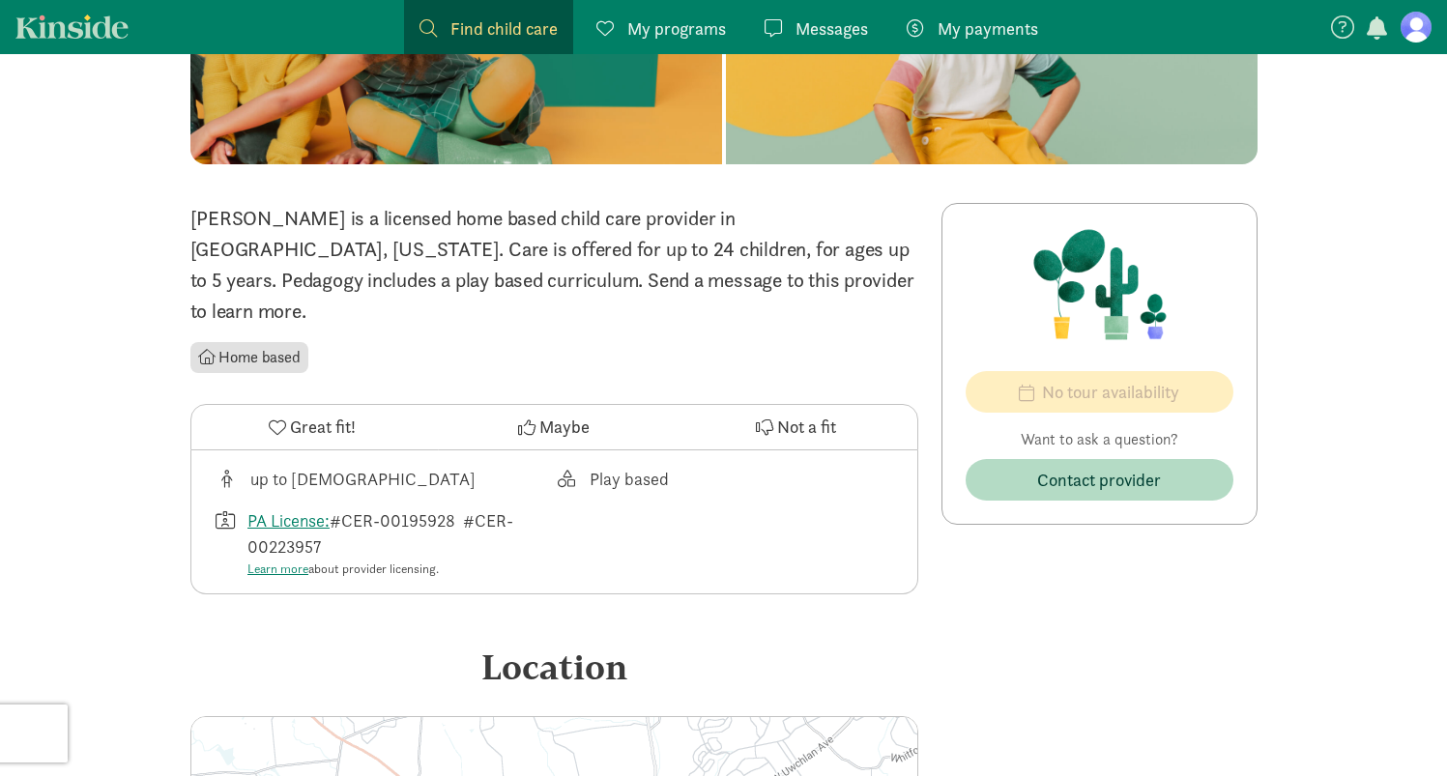
scroll to position [310, 0]
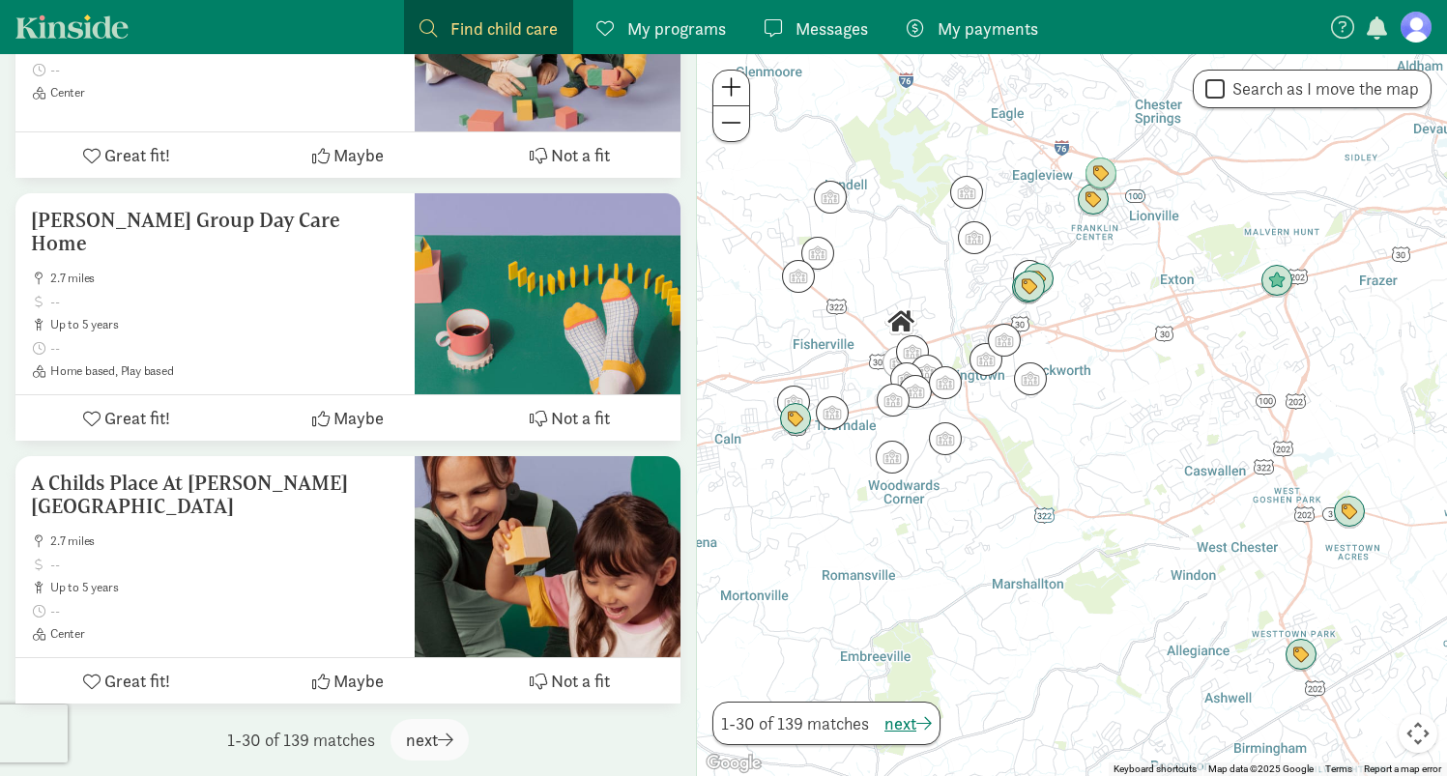
scroll to position [7634, 0]
click at [479, 285] on div at bounding box center [548, 293] width 266 height 201
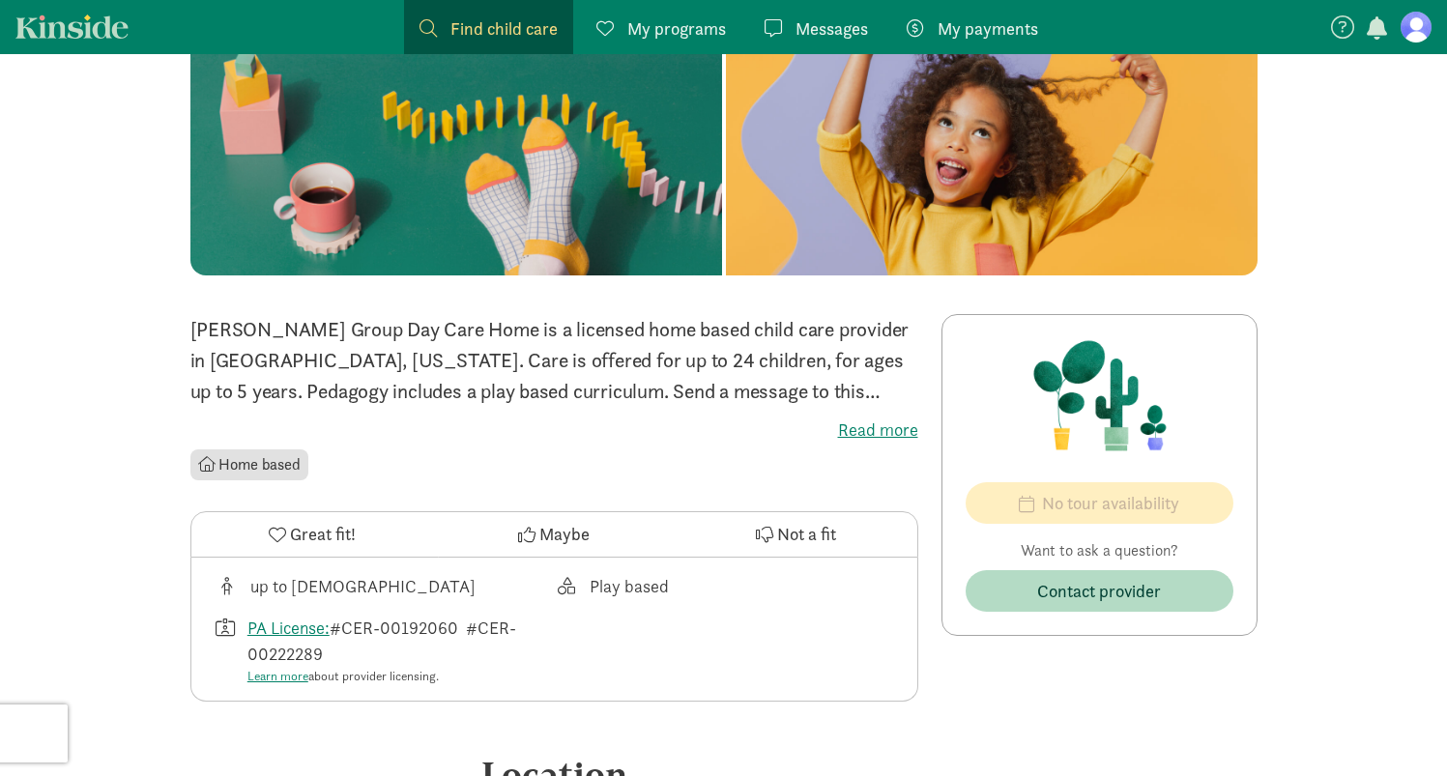
scroll to position [87, 0]
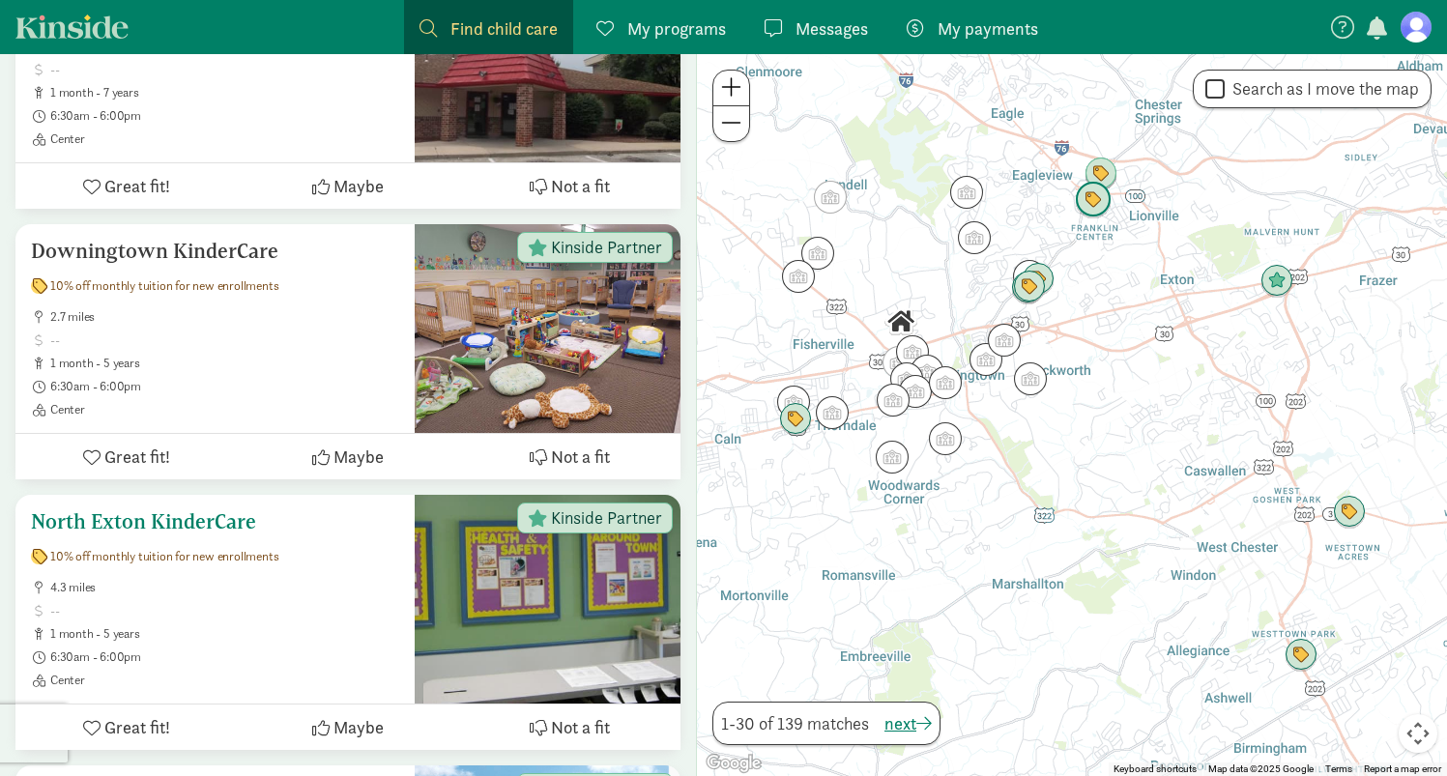
scroll to position [462, 0]
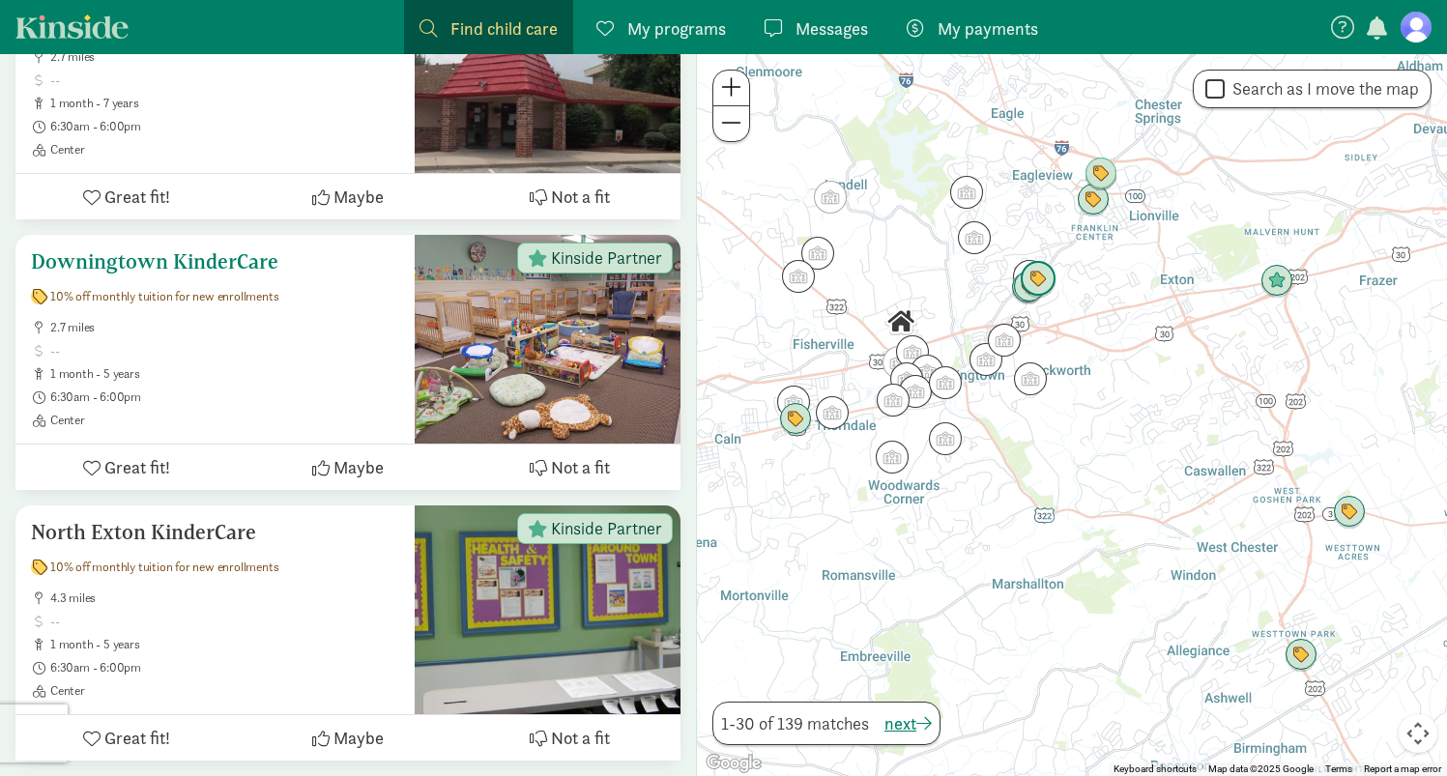
click at [519, 337] on div at bounding box center [548, 339] width 266 height 209
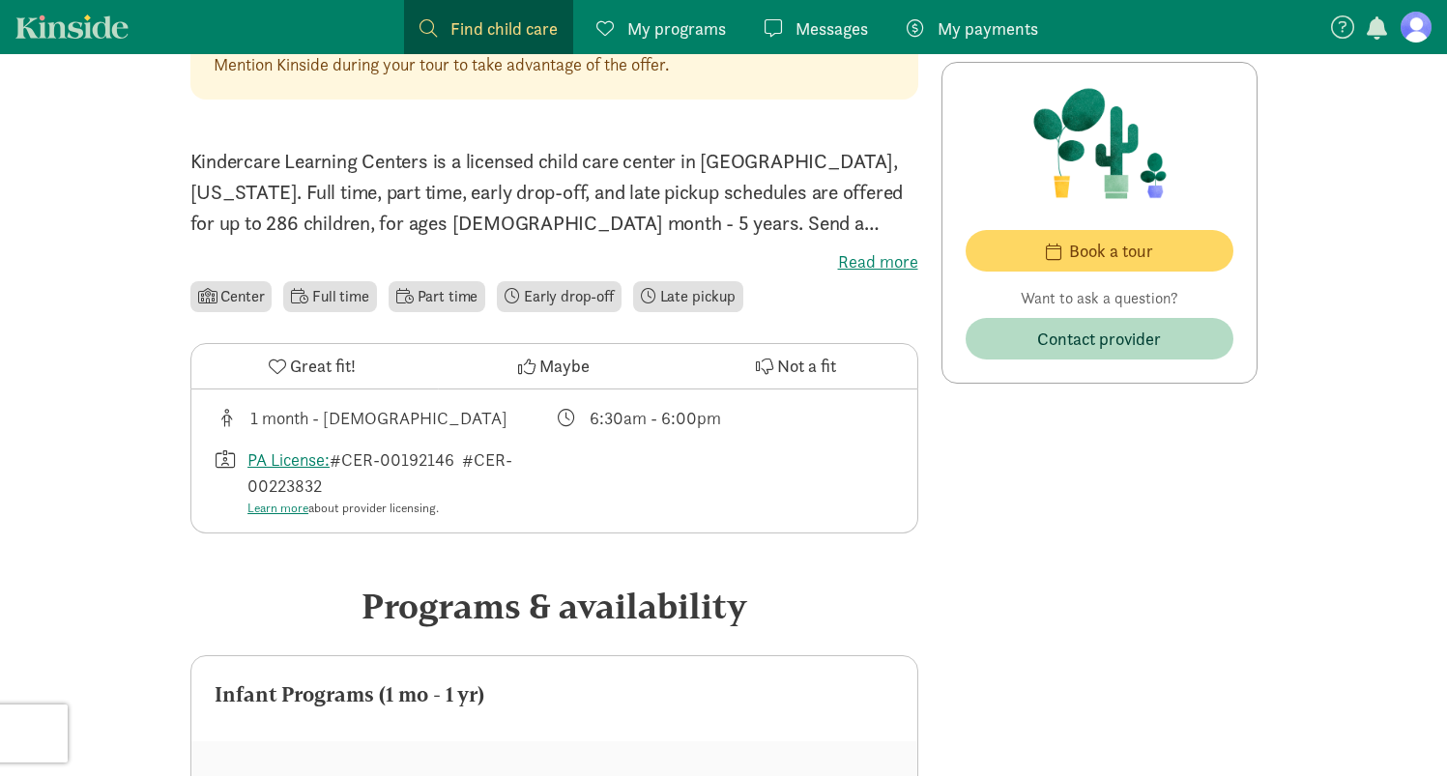
scroll to position [521, 0]
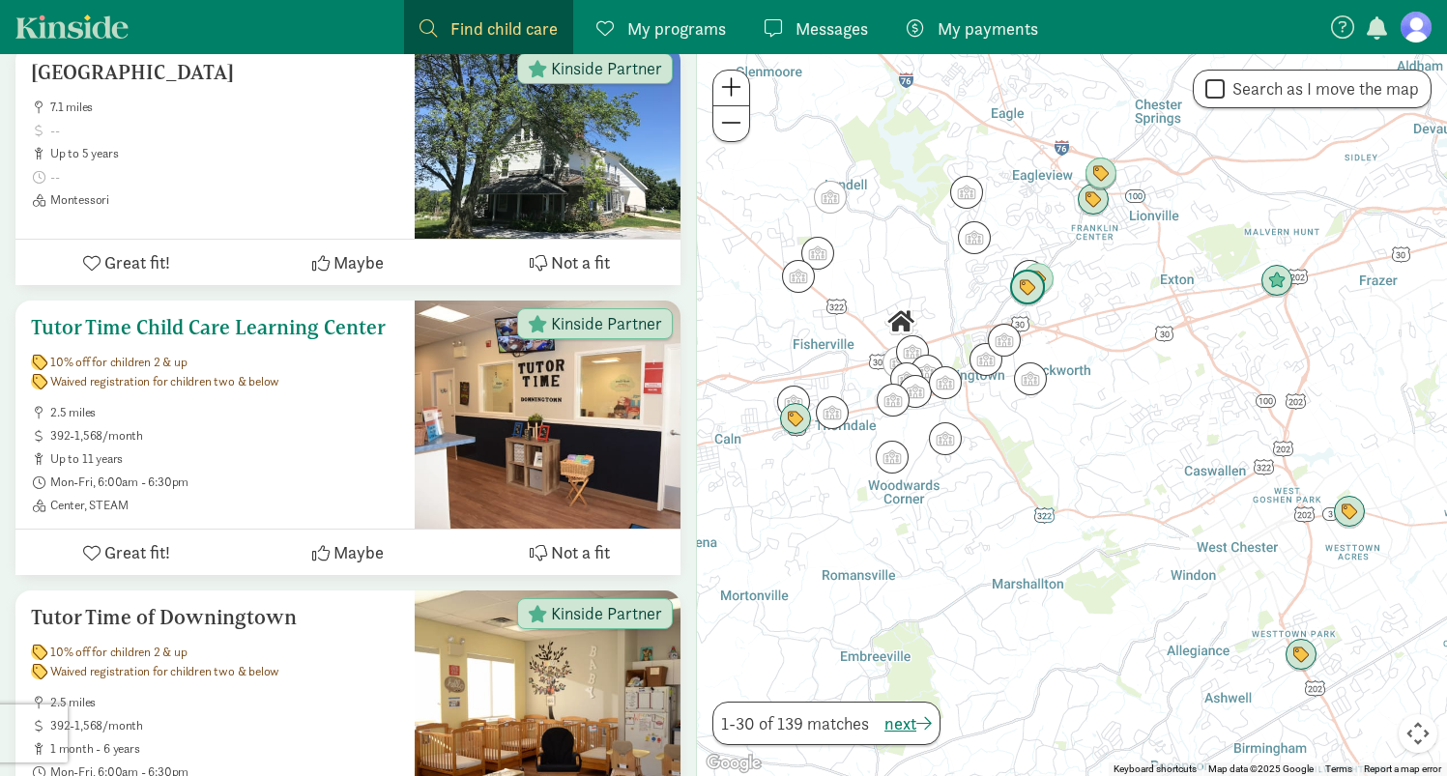
scroll to position [1833, 0]
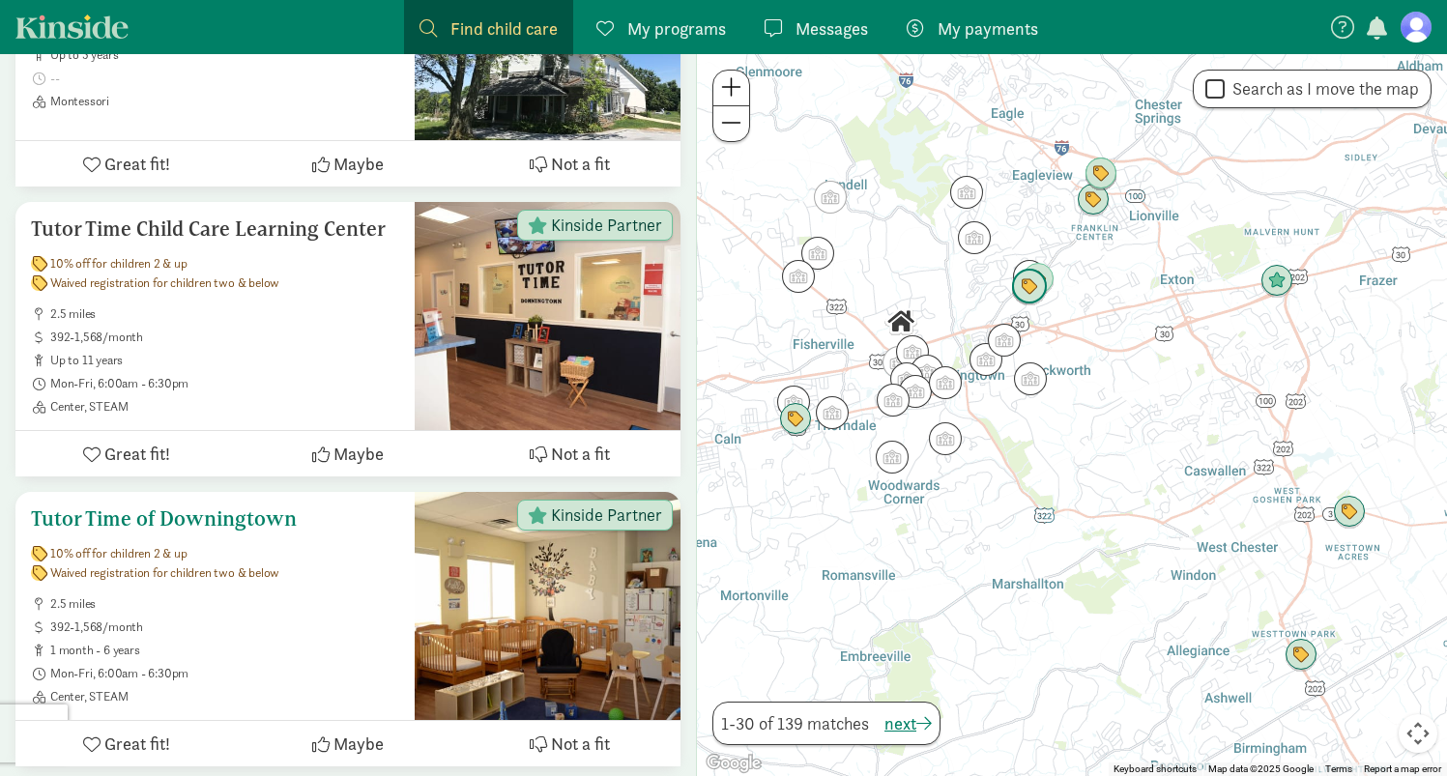
click at [532, 589] on div at bounding box center [548, 606] width 266 height 228
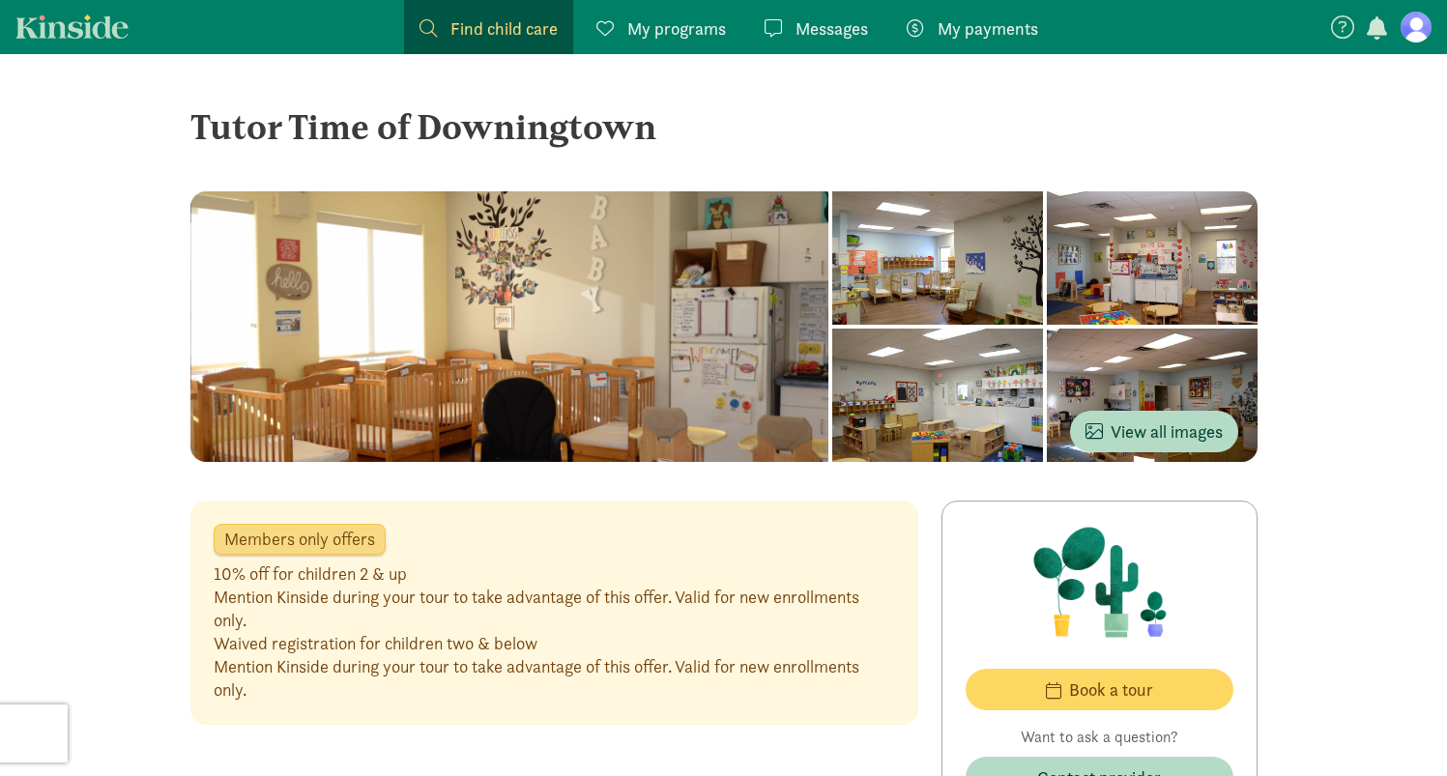
click at [1165, 382] on div at bounding box center [1152, 395] width 211 height 133
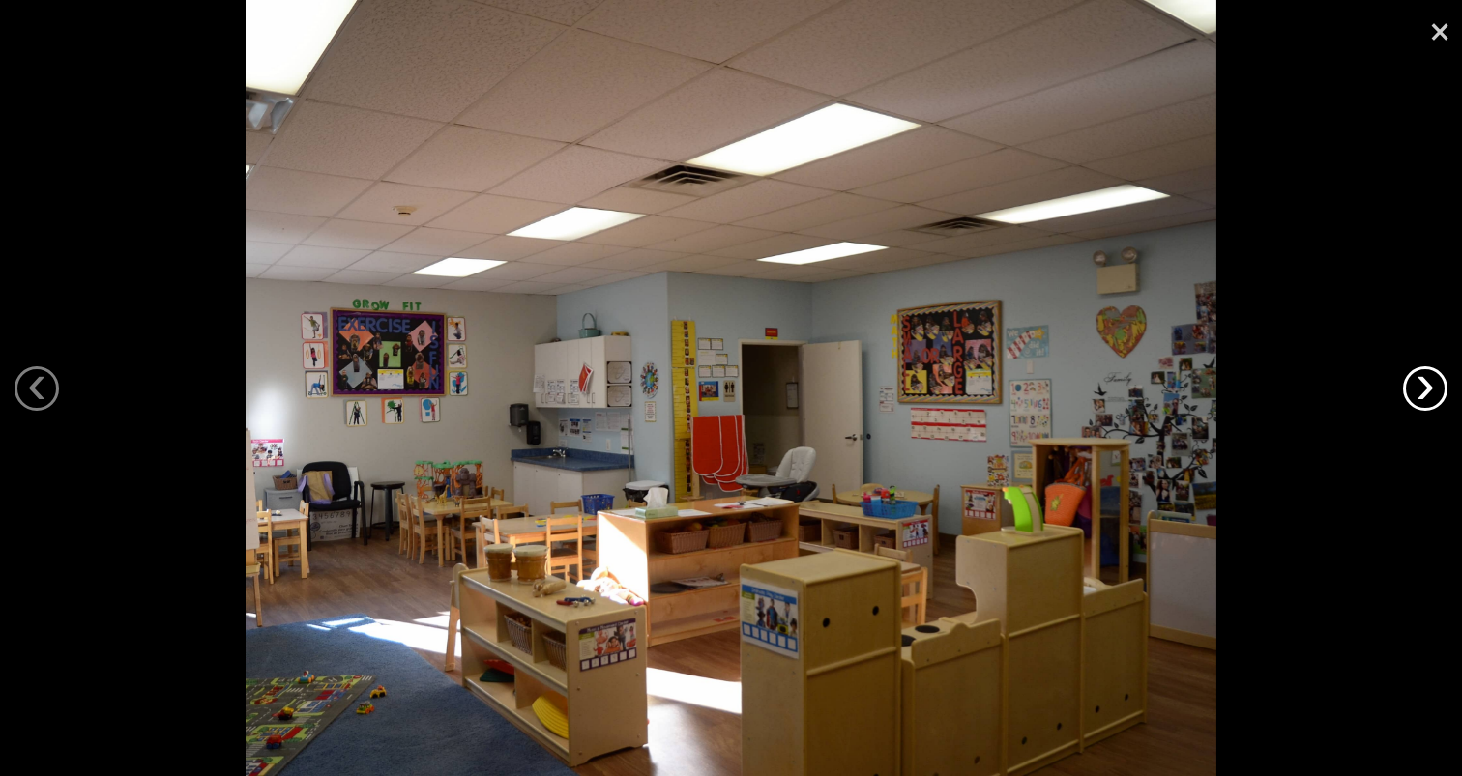
click at [1418, 378] on link "›" at bounding box center [1425, 388] width 44 height 44
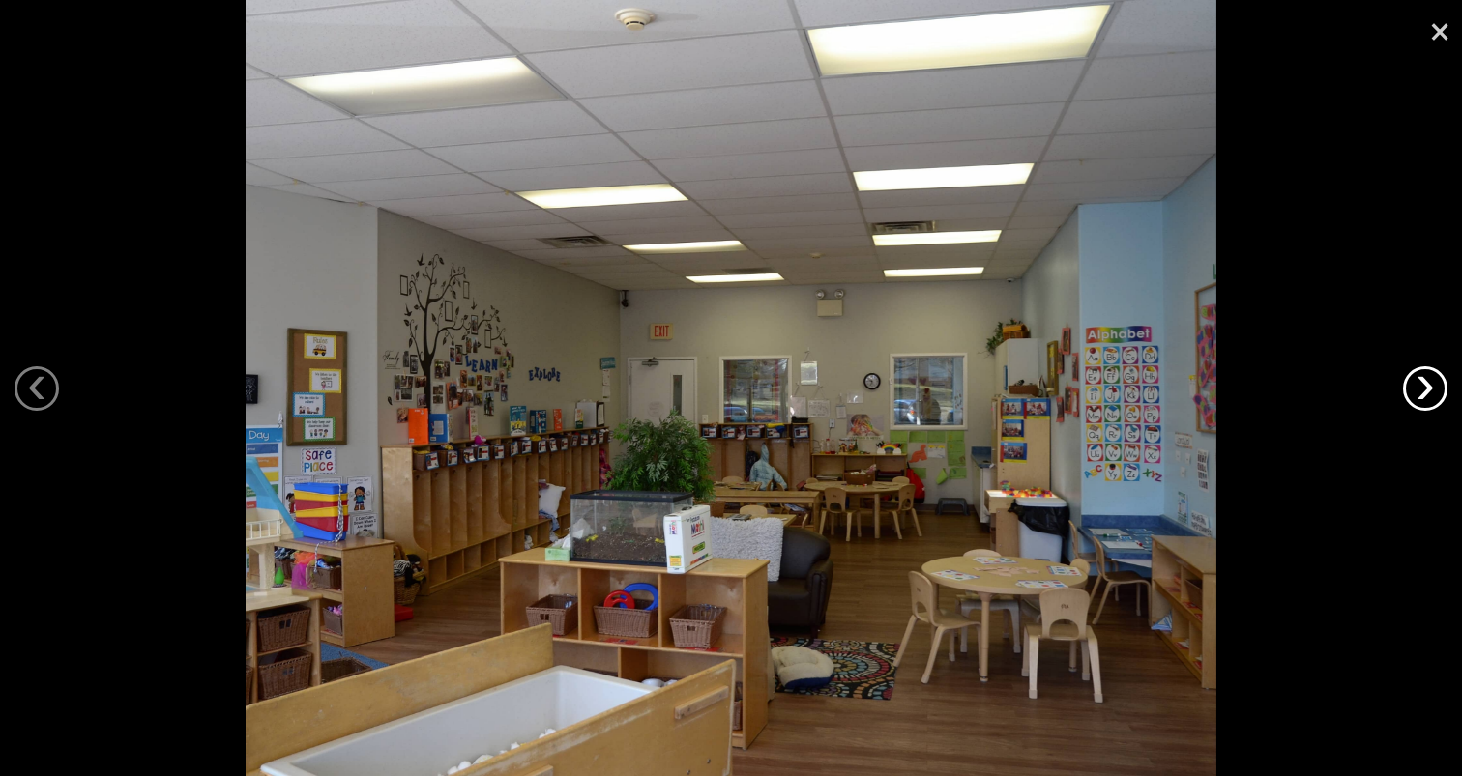
click at [1418, 378] on link "›" at bounding box center [1425, 388] width 44 height 44
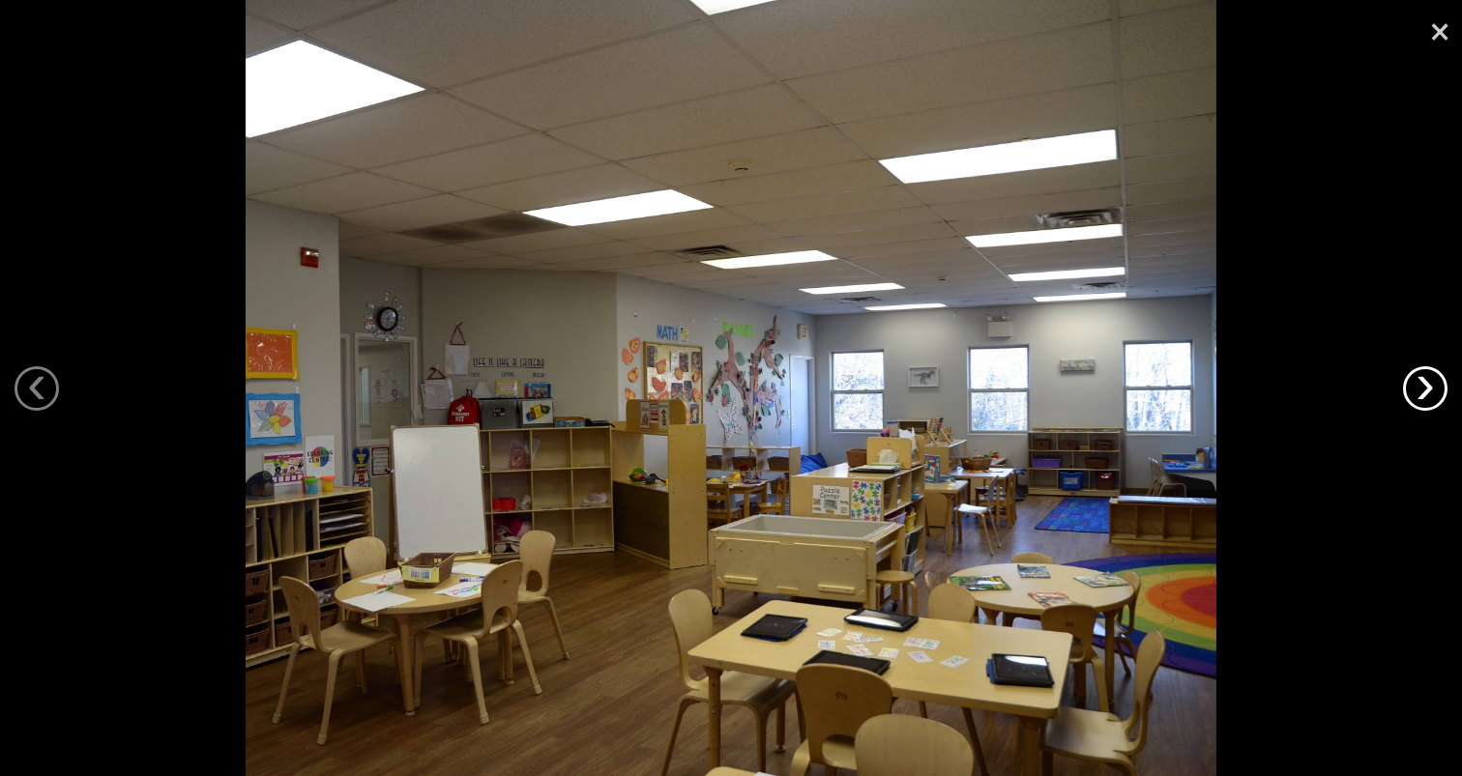
click at [1418, 378] on link "›" at bounding box center [1425, 388] width 44 height 44
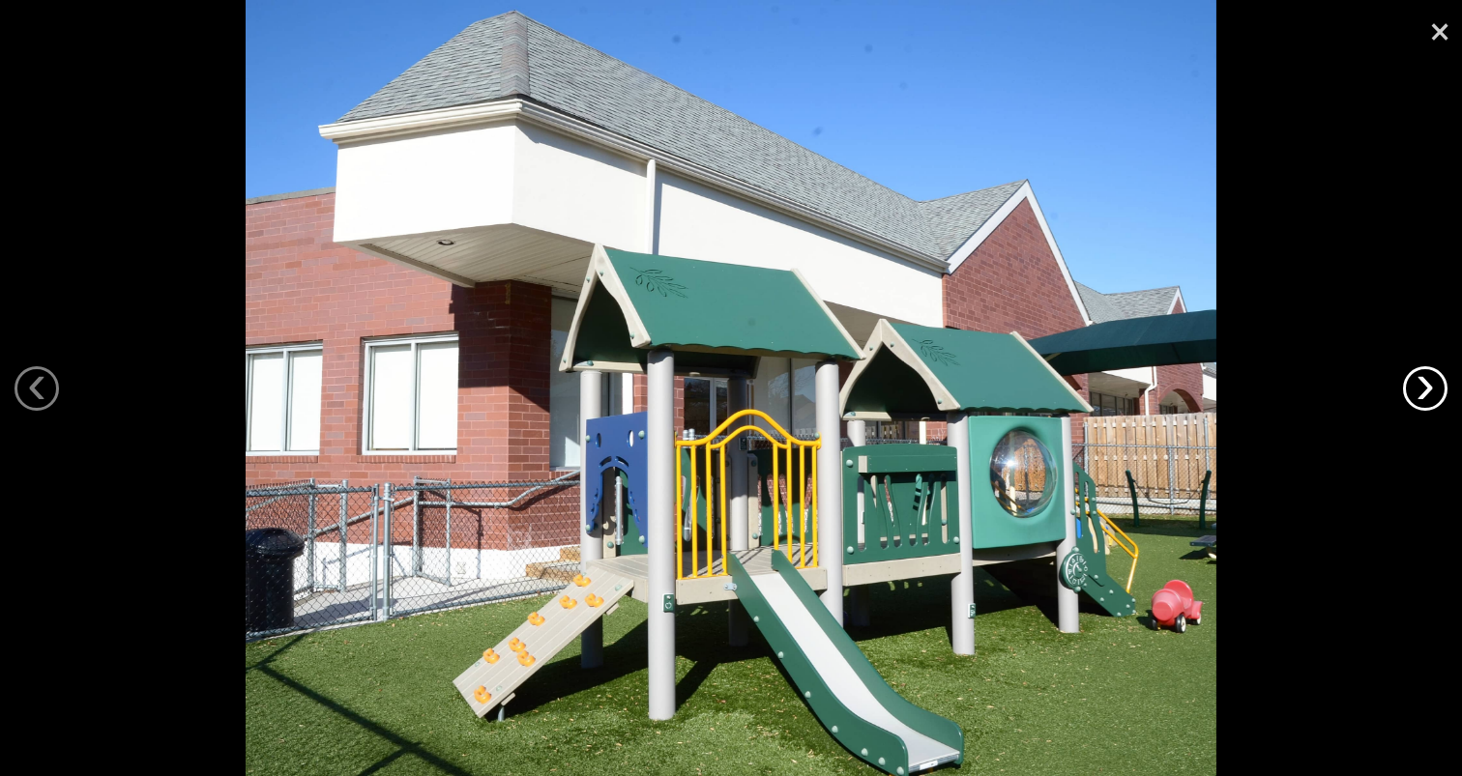
click at [1418, 378] on link "›" at bounding box center [1425, 388] width 44 height 44
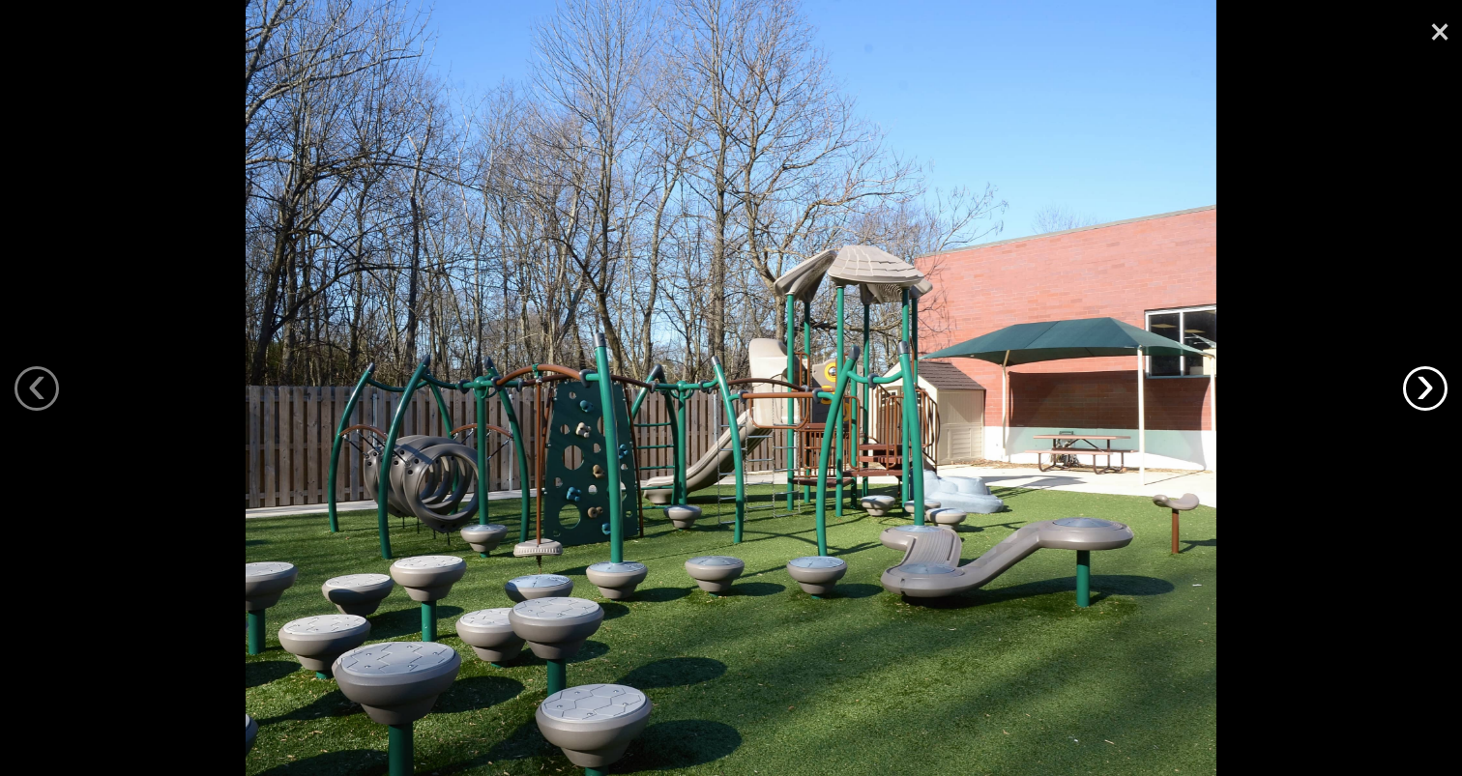
click at [1418, 379] on link "›" at bounding box center [1425, 388] width 44 height 44
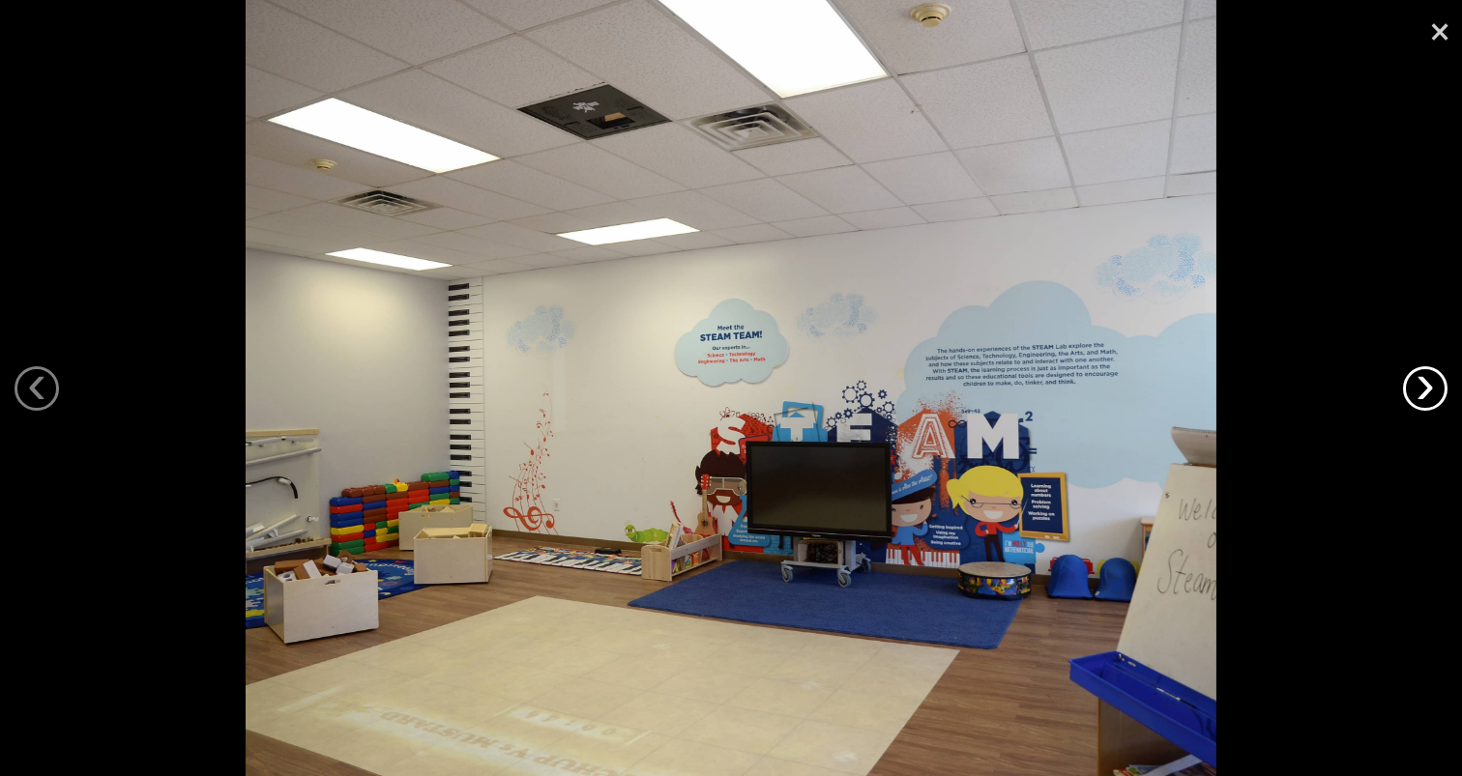
click at [1418, 379] on link "›" at bounding box center [1425, 388] width 44 height 44
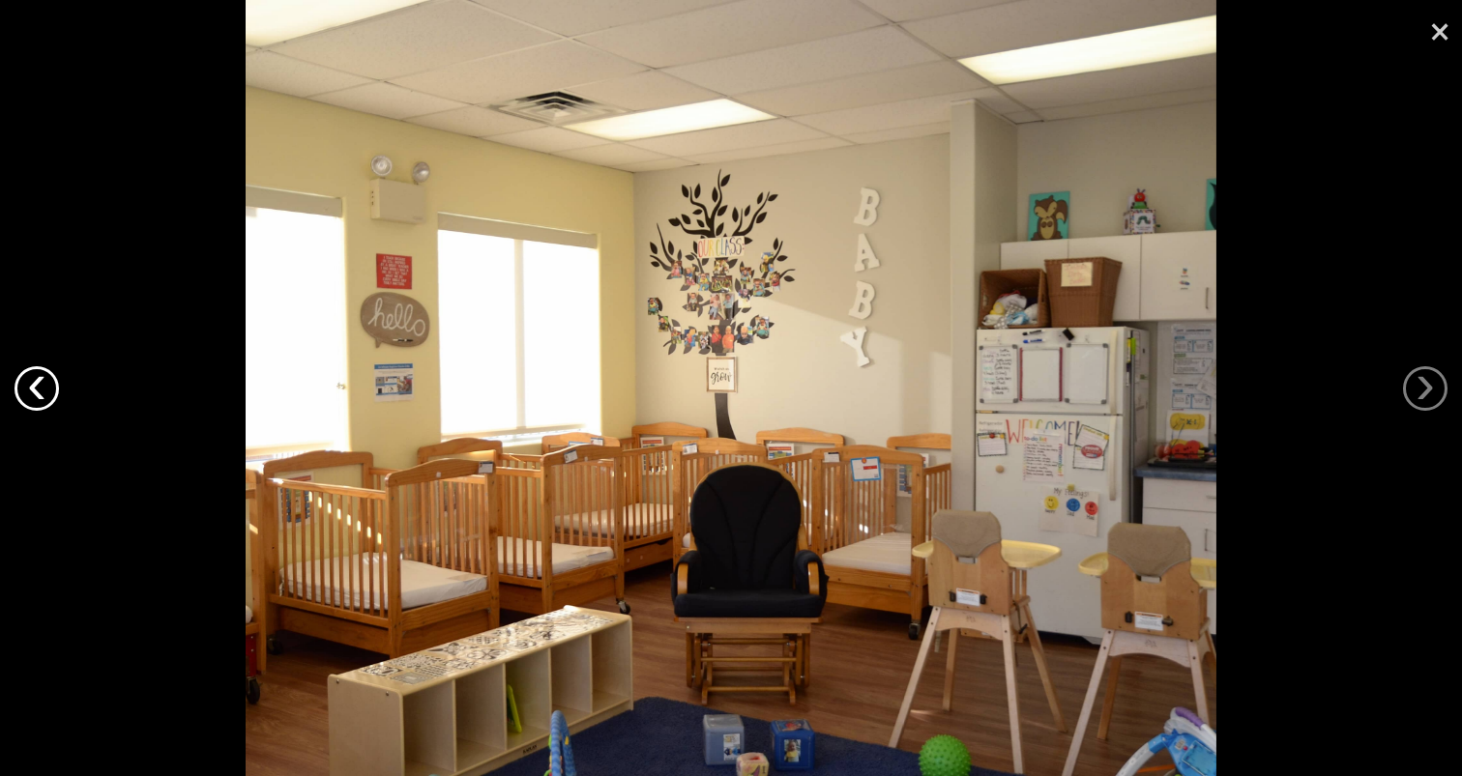
click at [20, 384] on link "‹" at bounding box center [37, 388] width 44 height 44
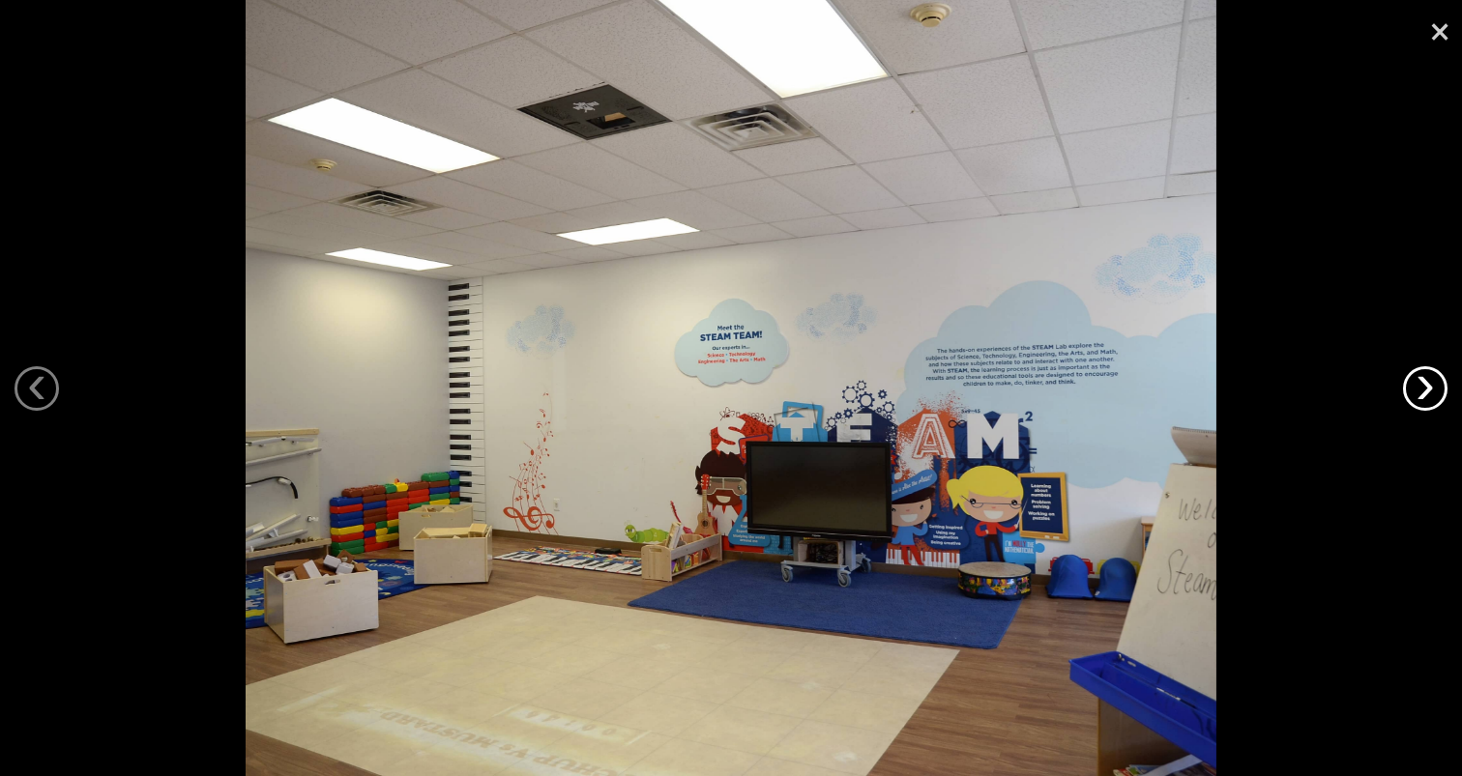
click at [1410, 392] on link "›" at bounding box center [1425, 388] width 44 height 44
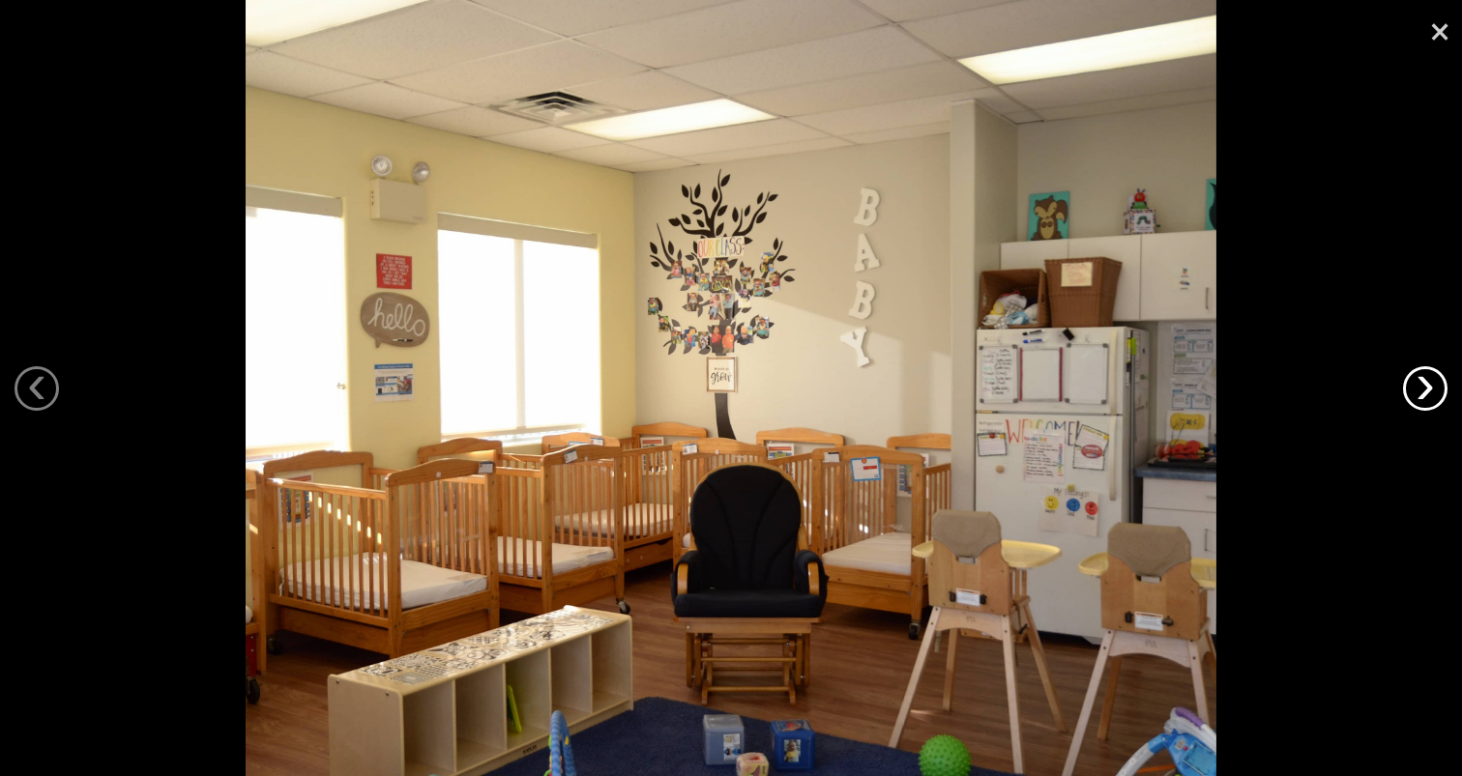
click at [1410, 392] on link "›" at bounding box center [1425, 388] width 44 height 44
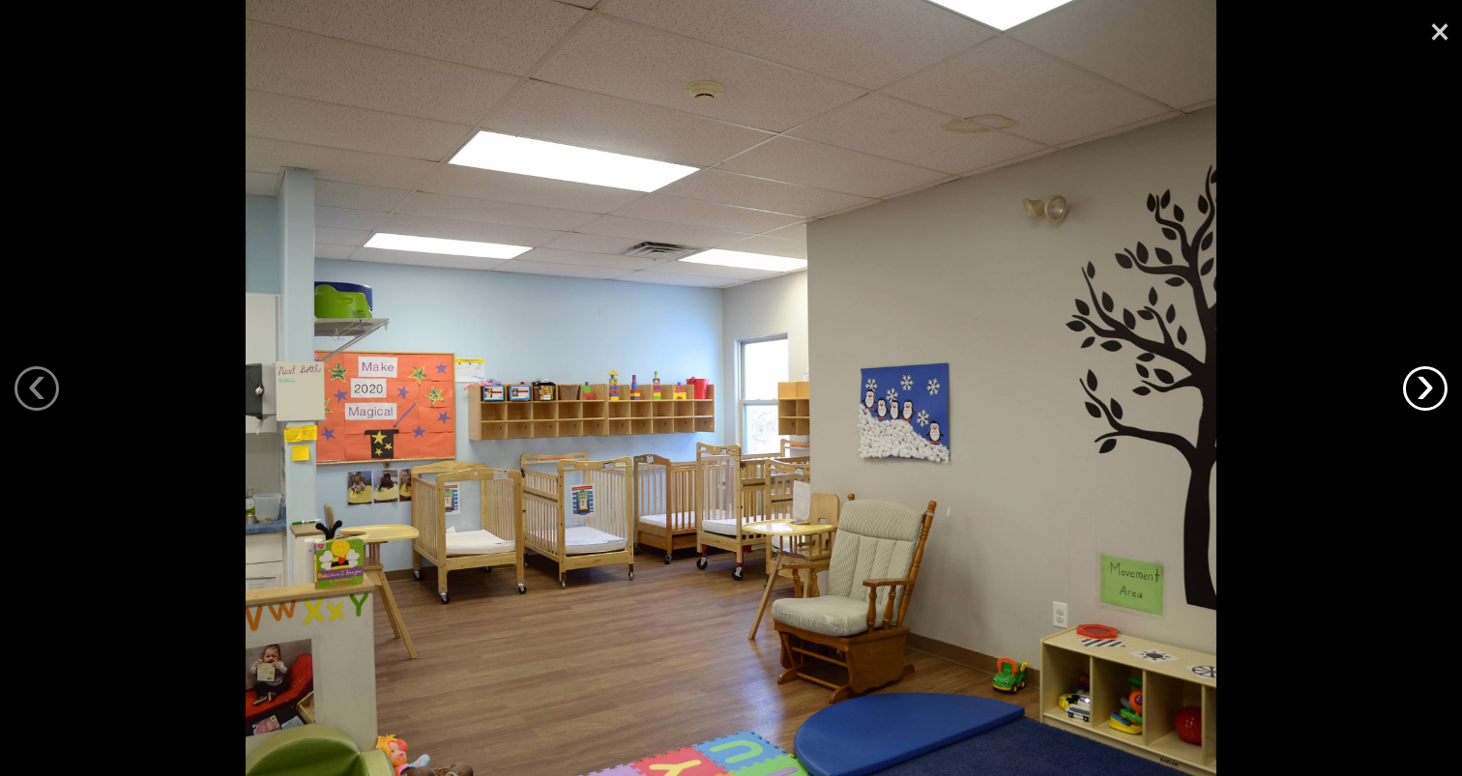
click at [1410, 392] on link "›" at bounding box center [1425, 388] width 44 height 44
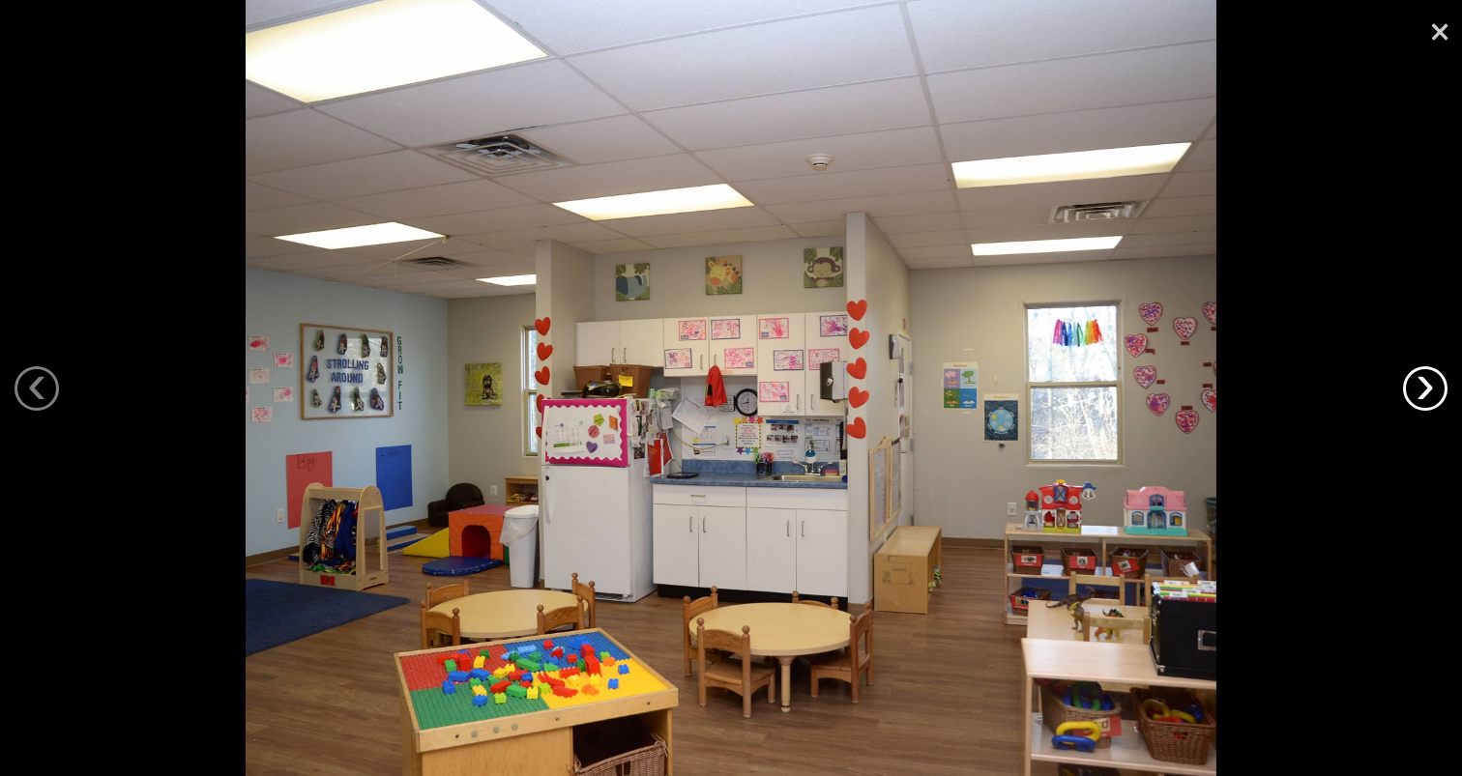
click at [1410, 392] on link "›" at bounding box center [1425, 388] width 44 height 44
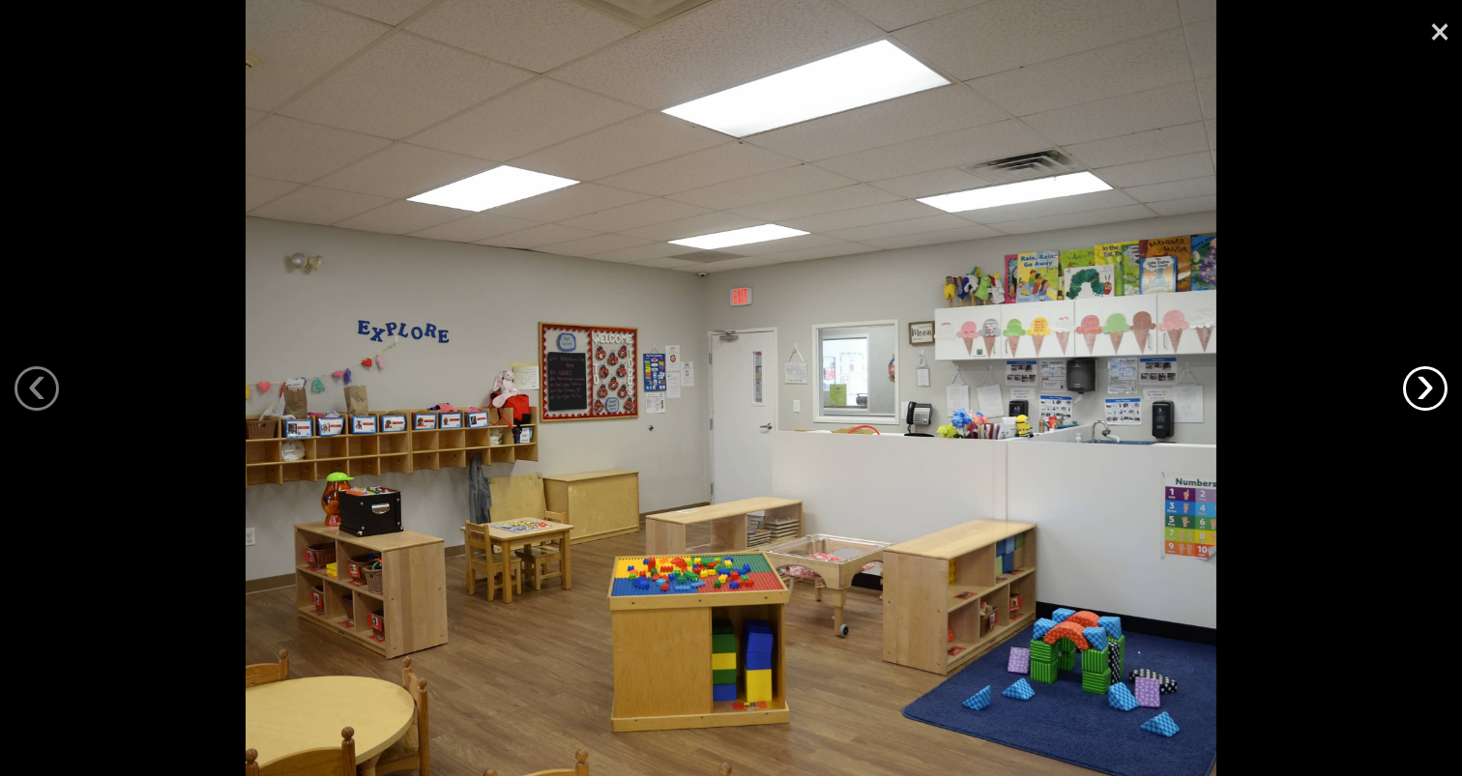
click at [1409, 391] on link "›" at bounding box center [1425, 388] width 44 height 44
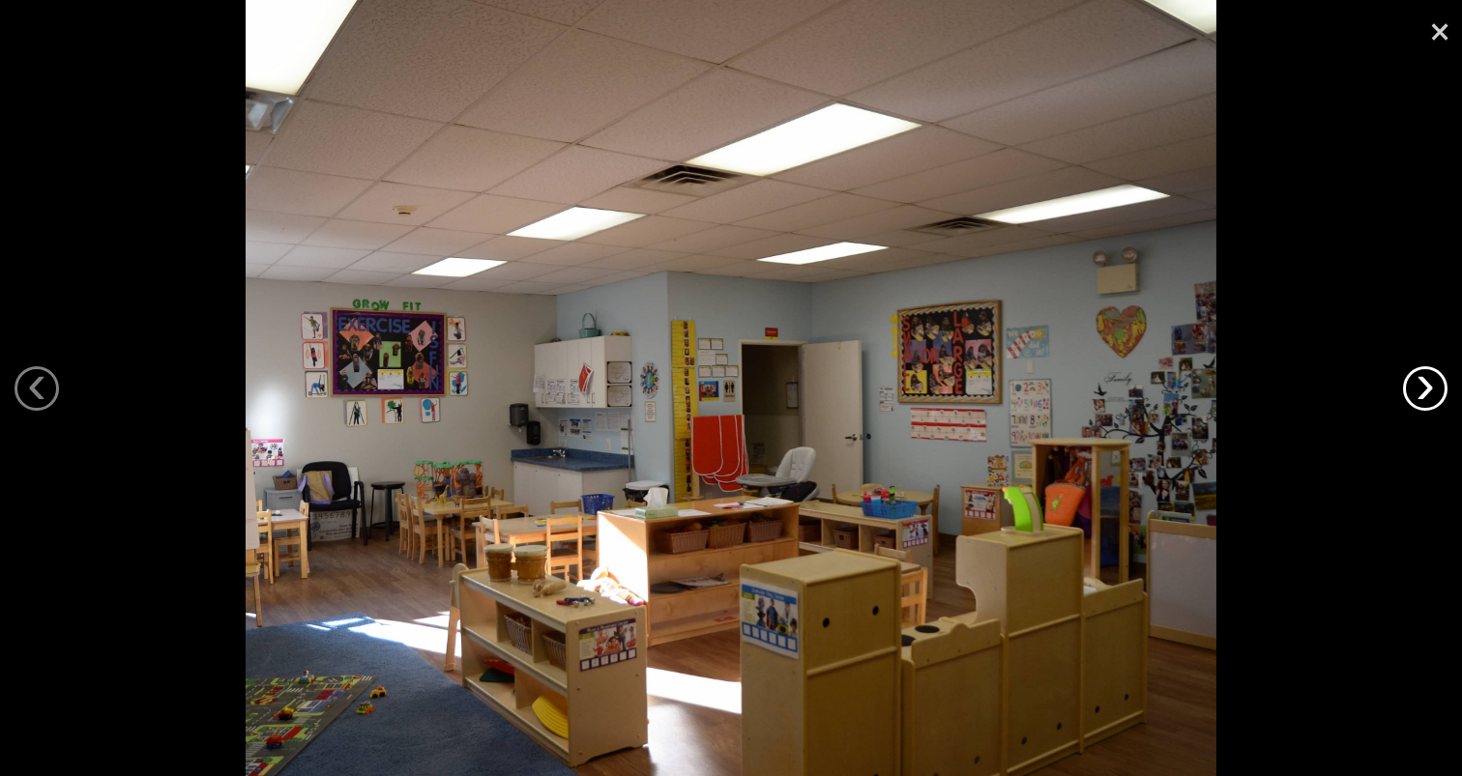
click at [1409, 391] on link "›" at bounding box center [1425, 388] width 44 height 44
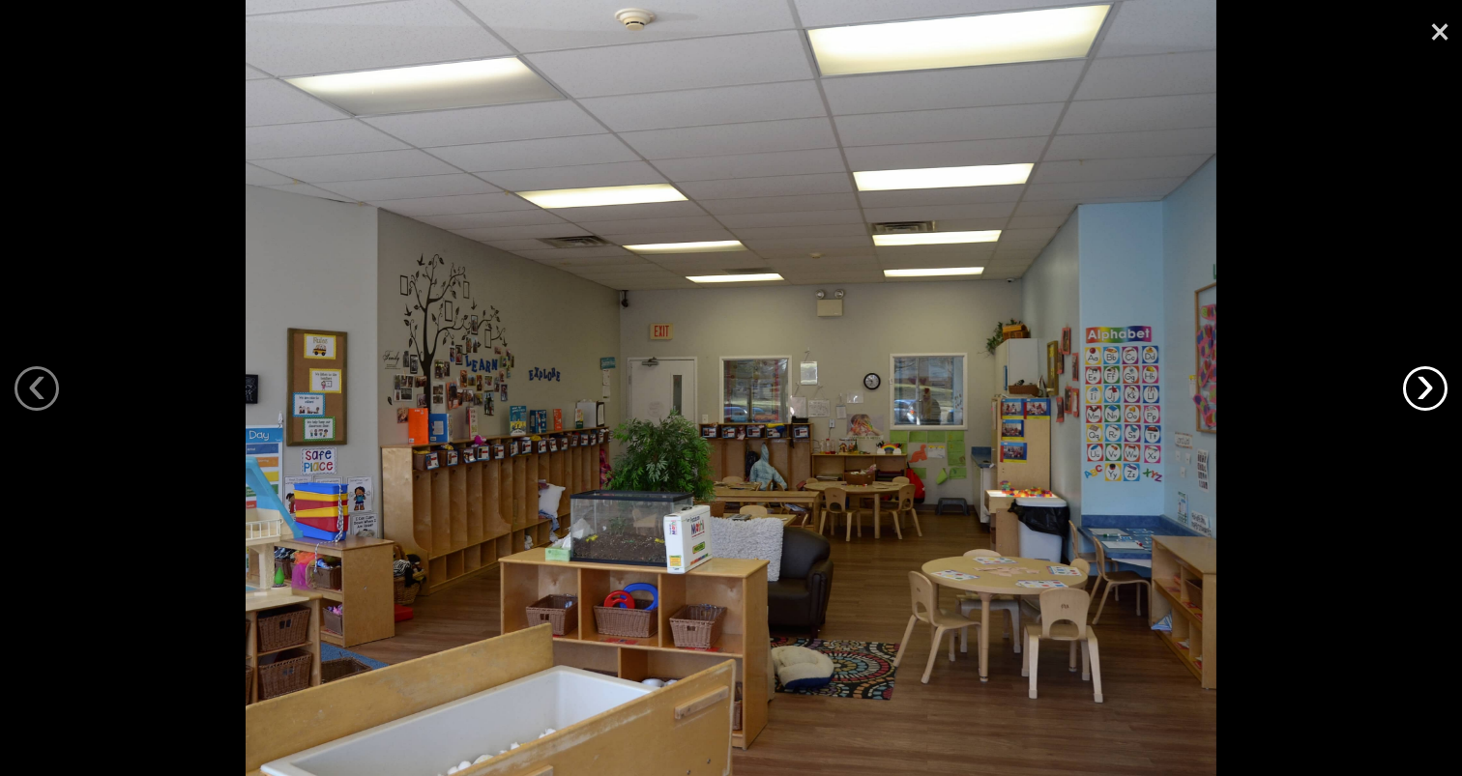
click at [1409, 391] on link "›" at bounding box center [1425, 388] width 44 height 44
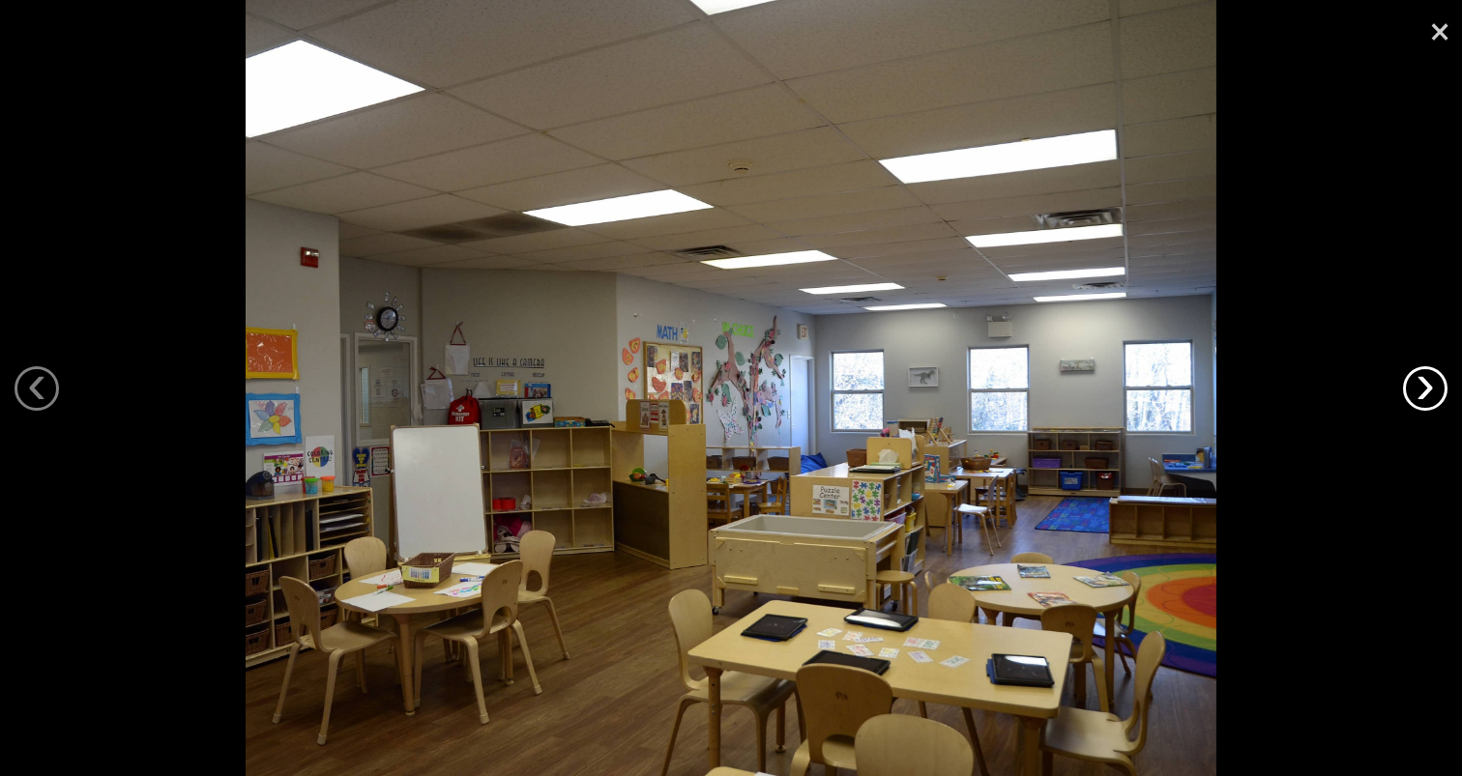
click at [1408, 391] on link "›" at bounding box center [1425, 388] width 44 height 44
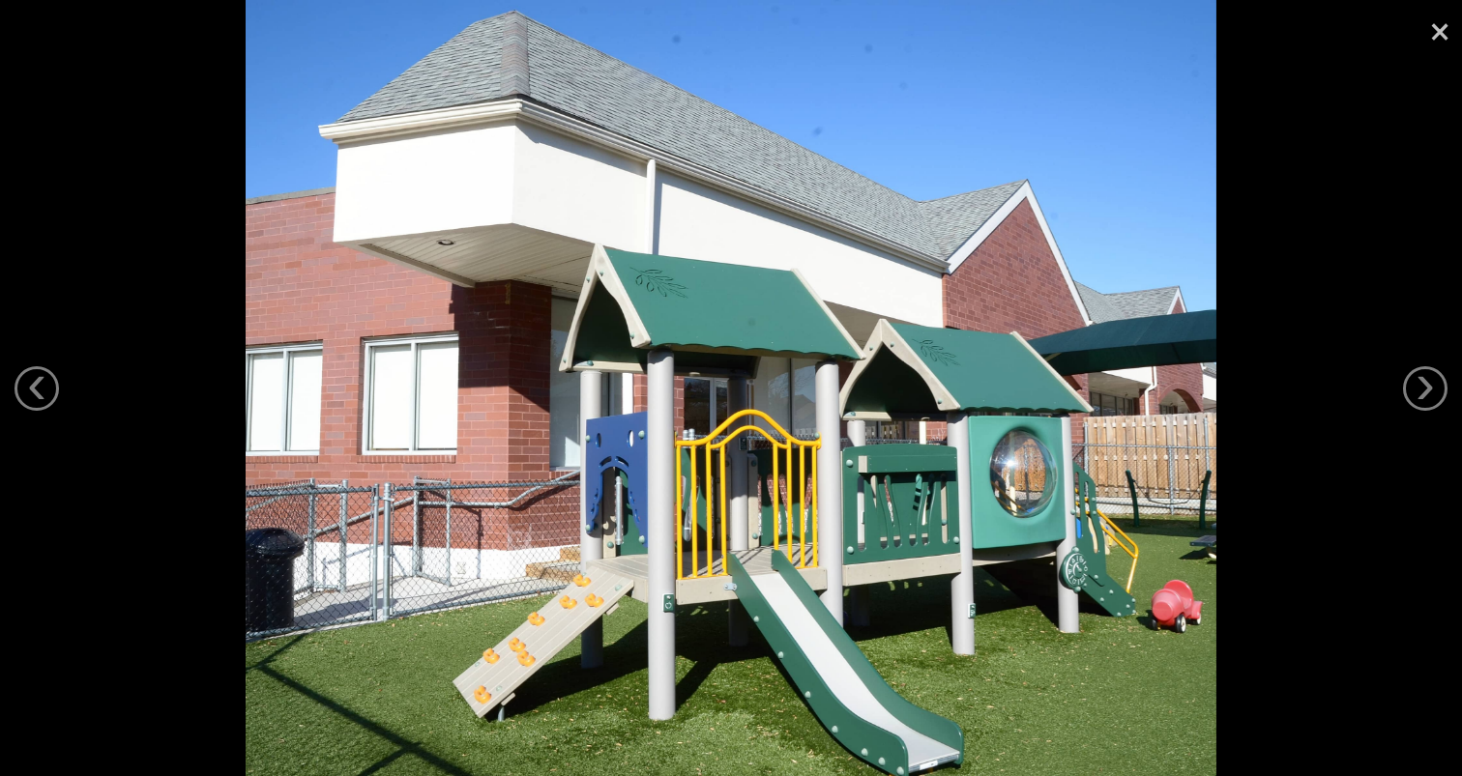
click at [1419, 35] on link "×" at bounding box center [1439, 29] width 44 height 58
